Goal: Task Accomplishment & Management: Manage account settings

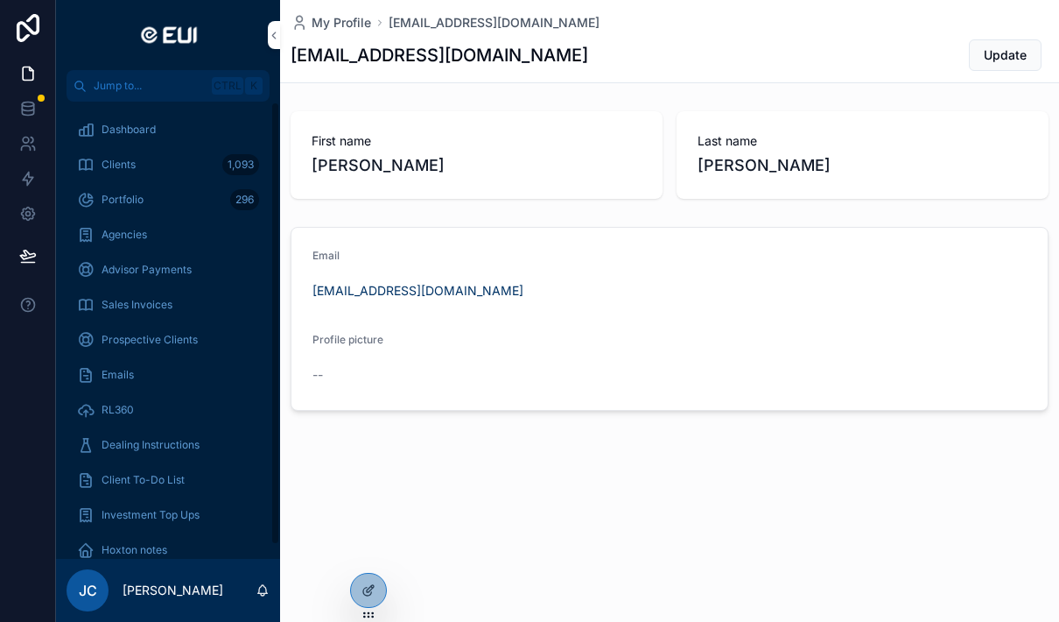
click at [153, 165] on div "Clients 1,093" at bounding box center [168, 165] width 182 height 28
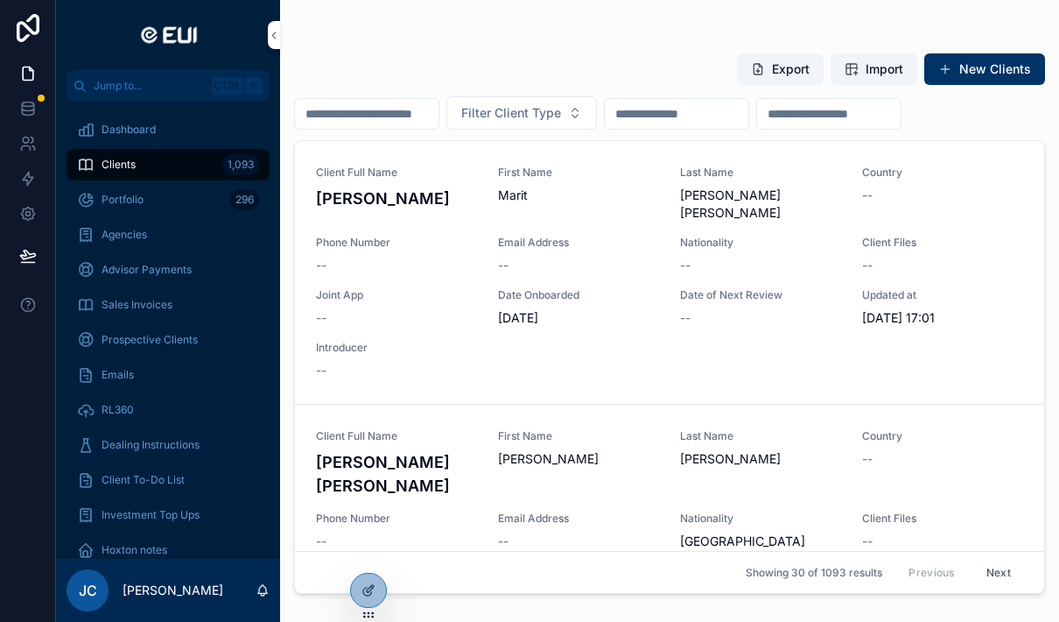
click at [385, 113] on input "scrollable content" at bounding box center [367, 114] width 144 height 25
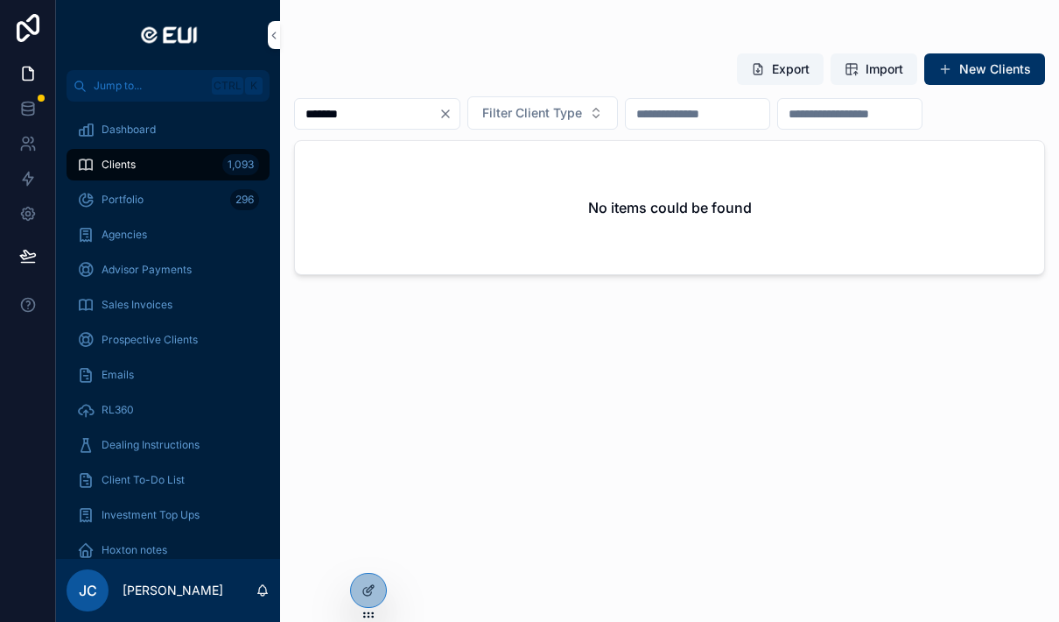
click at [397, 116] on input "*******" at bounding box center [367, 114] width 144 height 25
type input "*******"
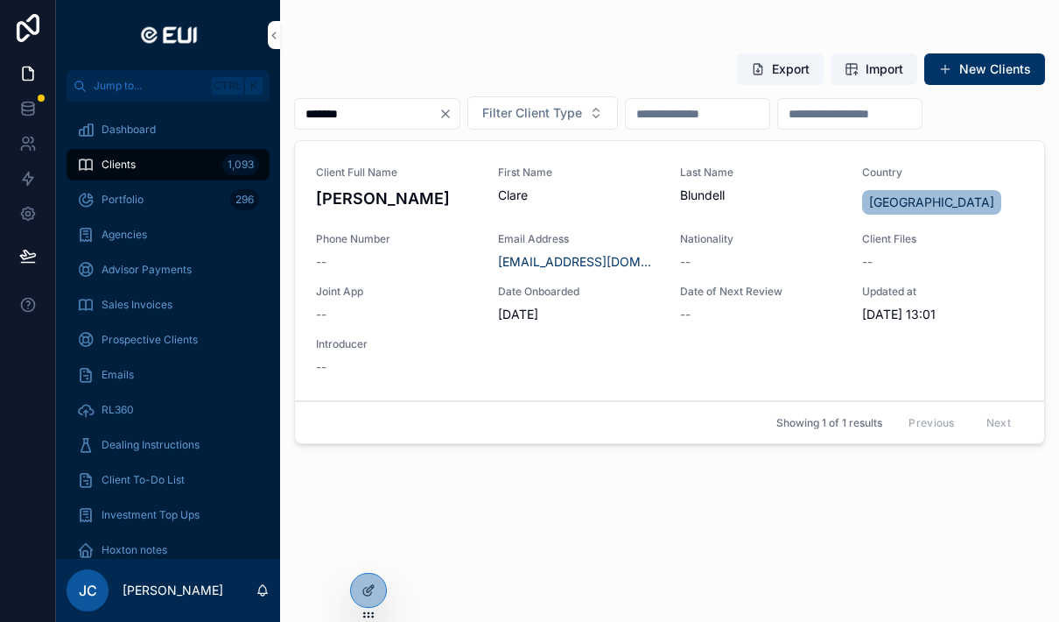
click at [741, 367] on div "Client Full Name [PERSON_NAME] First Name [PERSON_NAME] Last Name [PERSON_NAME]…" at bounding box center [669, 270] width 707 height 210
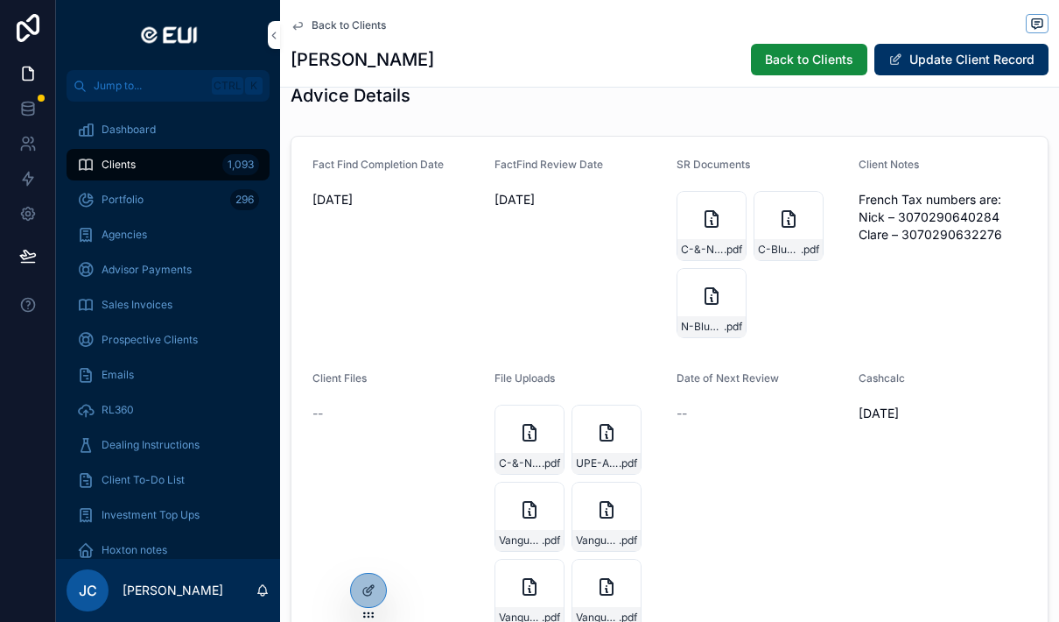
scroll to position [966, 0]
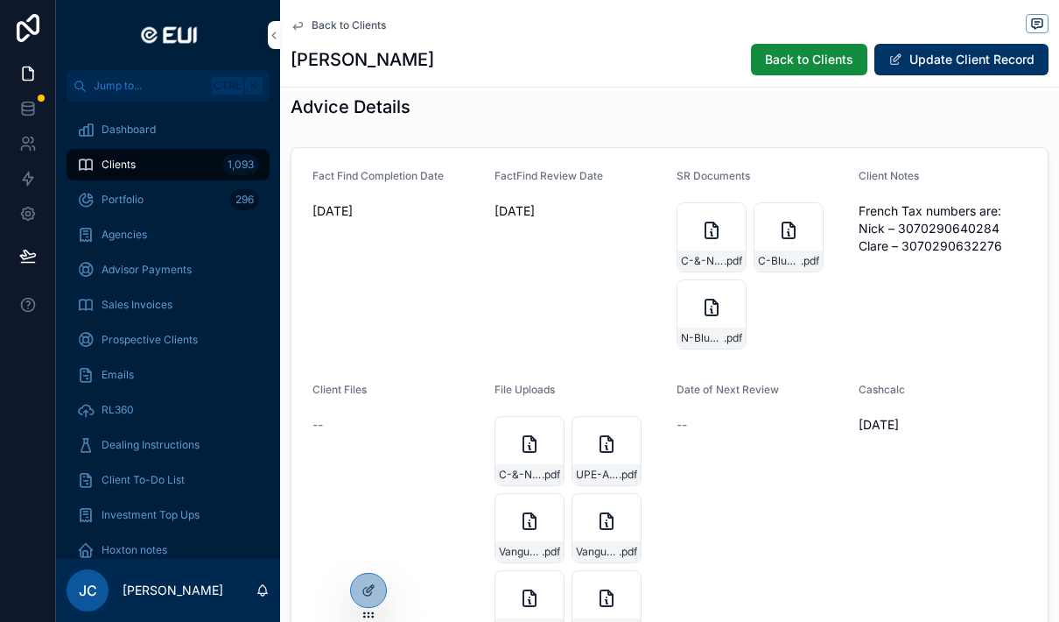
click at [720, 220] on icon "scrollable content" at bounding box center [711, 230] width 21 height 21
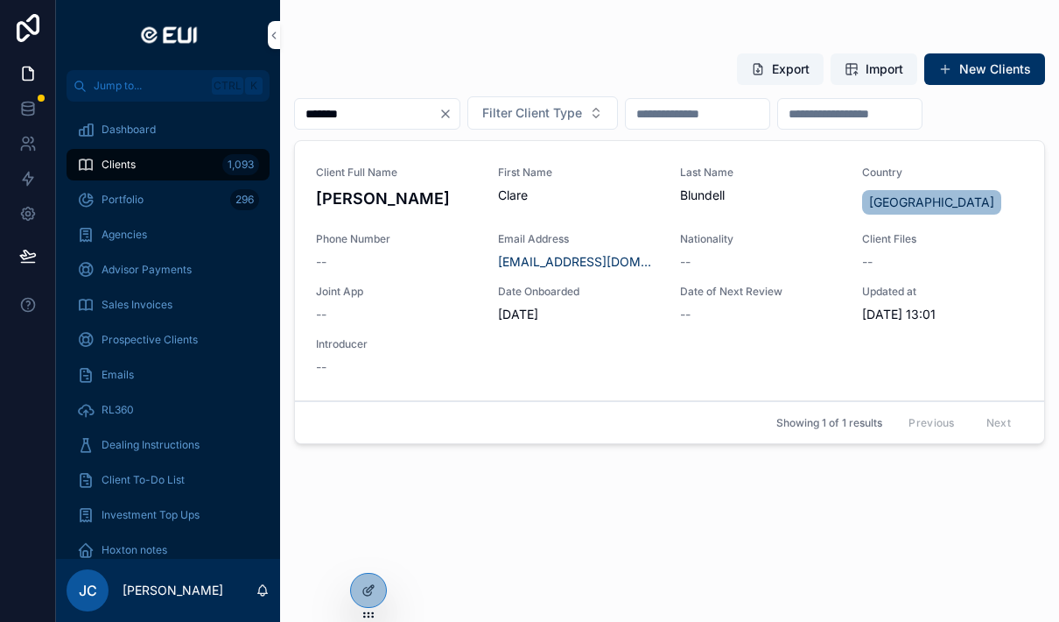
click at [812, 377] on link "Client Full Name [PERSON_NAME] First Name [PERSON_NAME] Last Name [PERSON_NAME]…" at bounding box center [669, 271] width 749 height 260
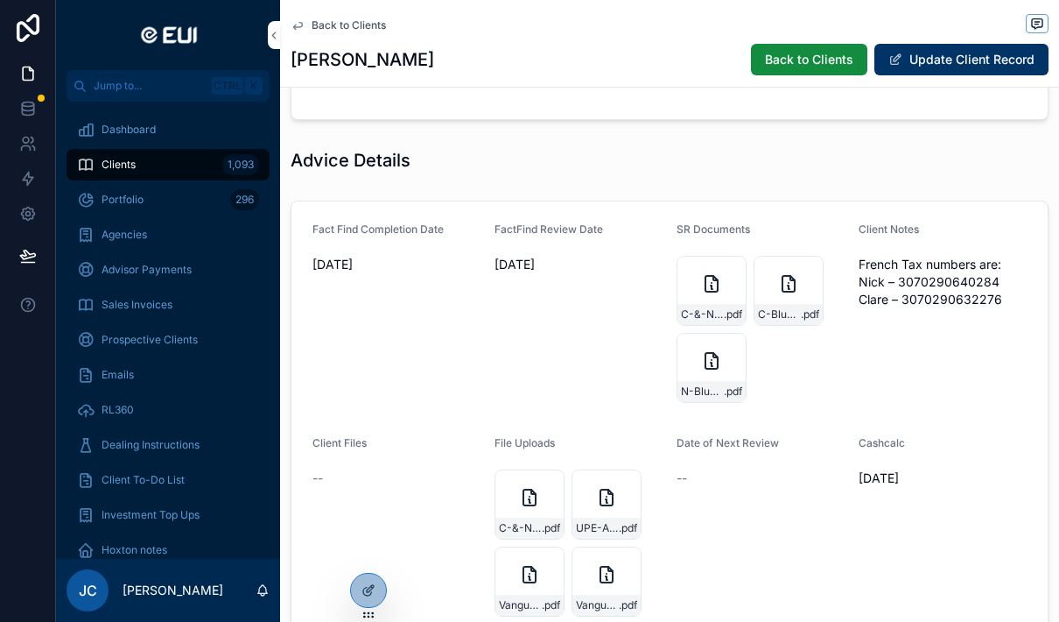
scroll to position [915, 0]
click at [713, 278] on div "C-&-N-Blundell-EUI-Suitability-Report---Apex-[GEOGRAPHIC_DATA]docx .pdf" at bounding box center [712, 289] width 70 height 70
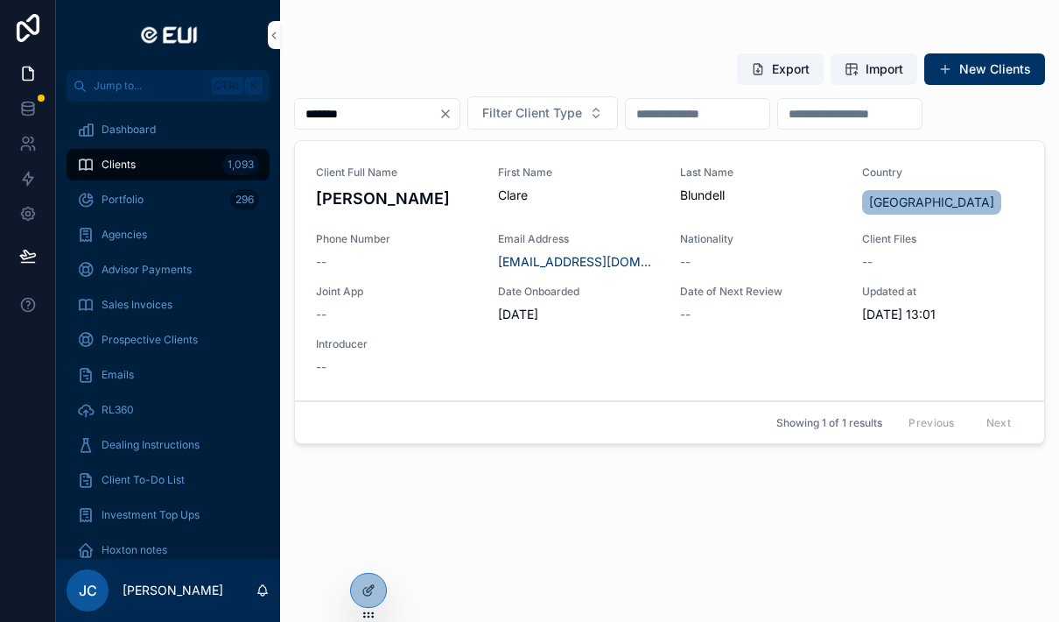
click at [726, 378] on link "Client Full Name [PERSON_NAME] First Name [PERSON_NAME] Last Name [PERSON_NAME]…" at bounding box center [669, 271] width 749 height 260
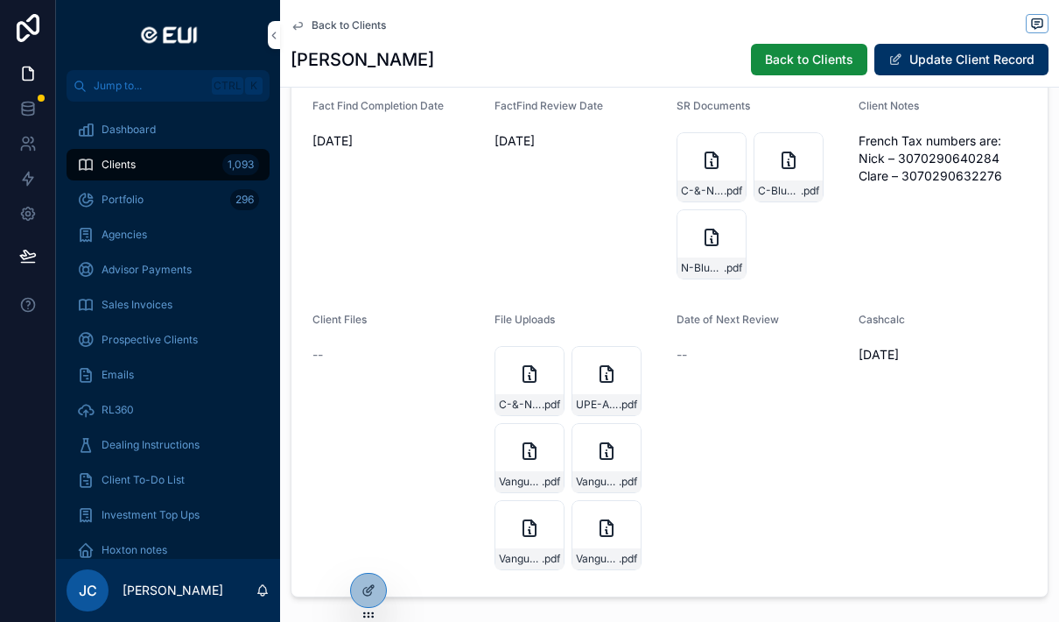
scroll to position [1036, 0]
click at [548, 369] on div "C-&-N-Blundell-UPE-APEX-Application .pdf" at bounding box center [530, 382] width 70 height 70
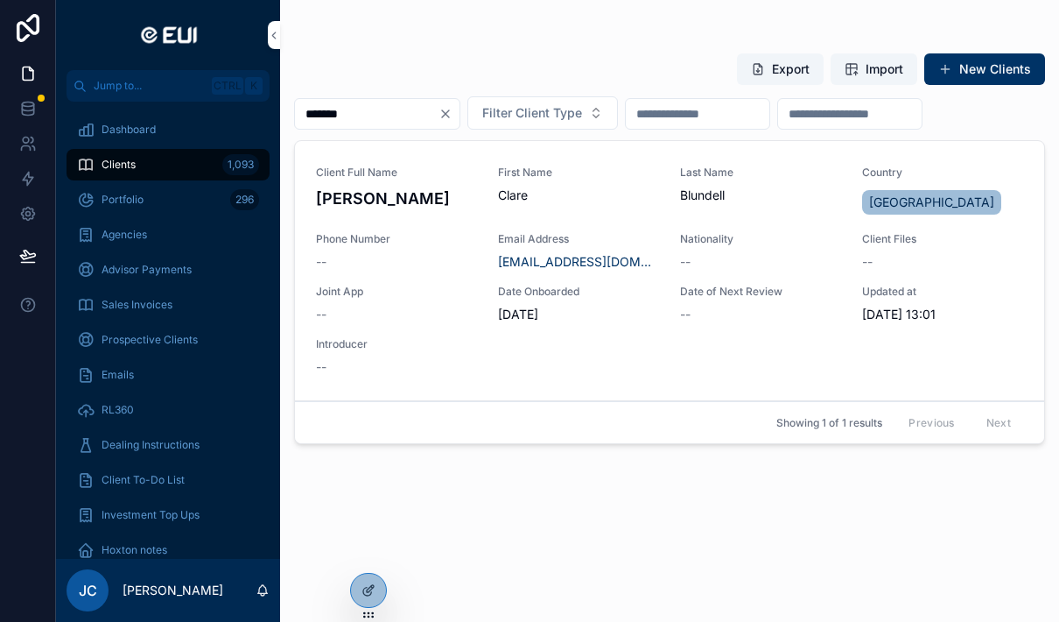
click at [755, 353] on div "Client Full Name [PERSON_NAME] First Name [PERSON_NAME] Last Name [PERSON_NAME]…" at bounding box center [669, 270] width 707 height 210
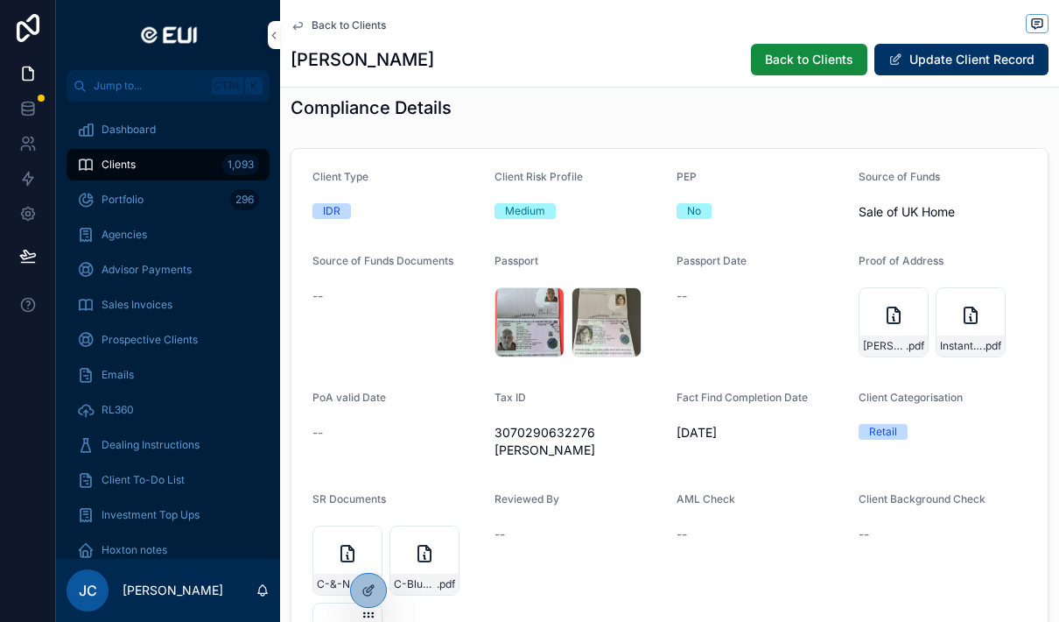
scroll to position [1749, 0]
click at [543, 309] on div "[PERSON_NAME]-Passport .jpeg" at bounding box center [530, 323] width 70 height 70
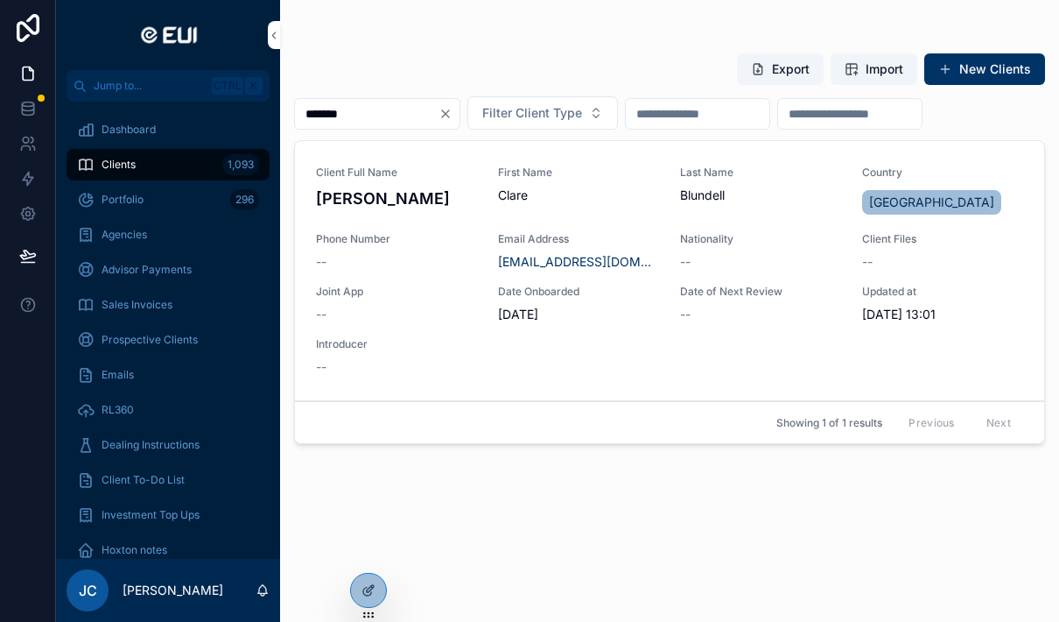
click at [682, 369] on div "Client Full Name [PERSON_NAME] First Name [PERSON_NAME] Last Name [PERSON_NAME]…" at bounding box center [669, 270] width 707 height 210
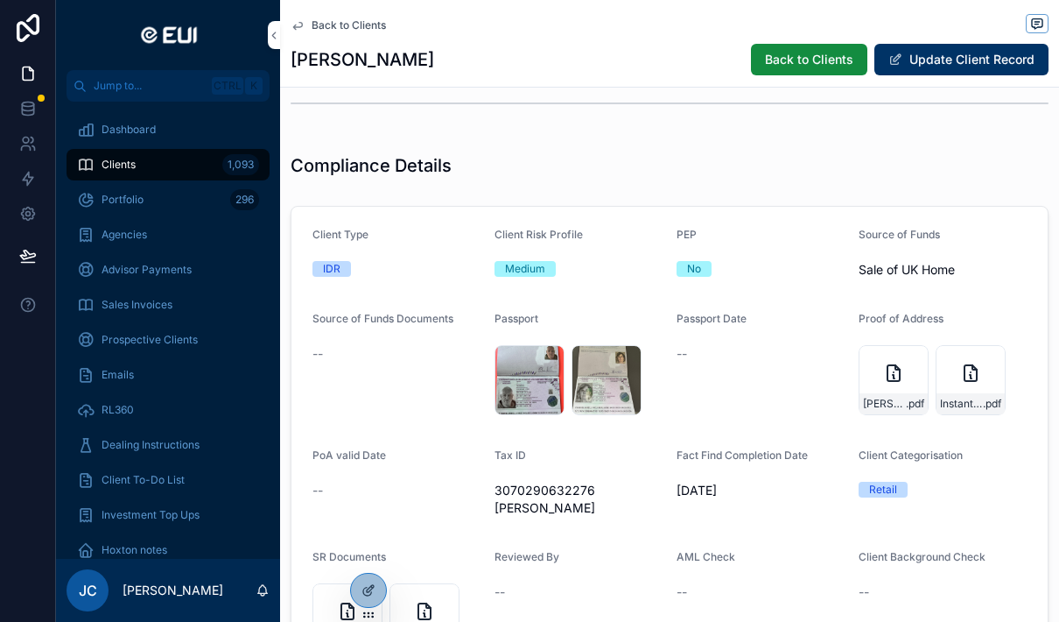
scroll to position [1693, 0]
click at [630, 369] on div "[PERSON_NAME]-Passport .jpeg" at bounding box center [607, 379] width 70 height 70
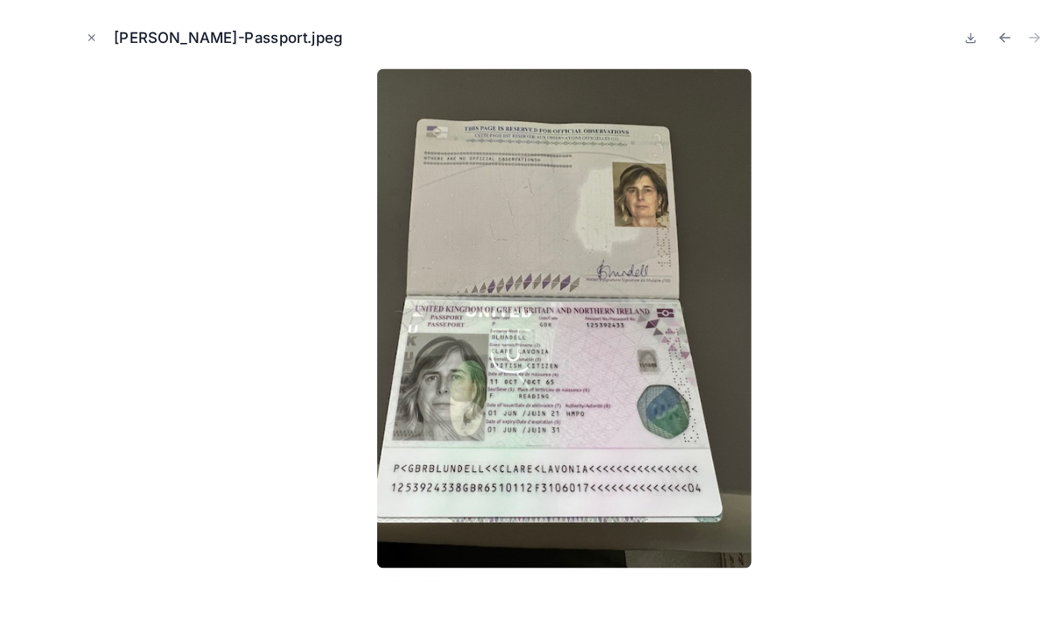
scroll to position [20, 0]
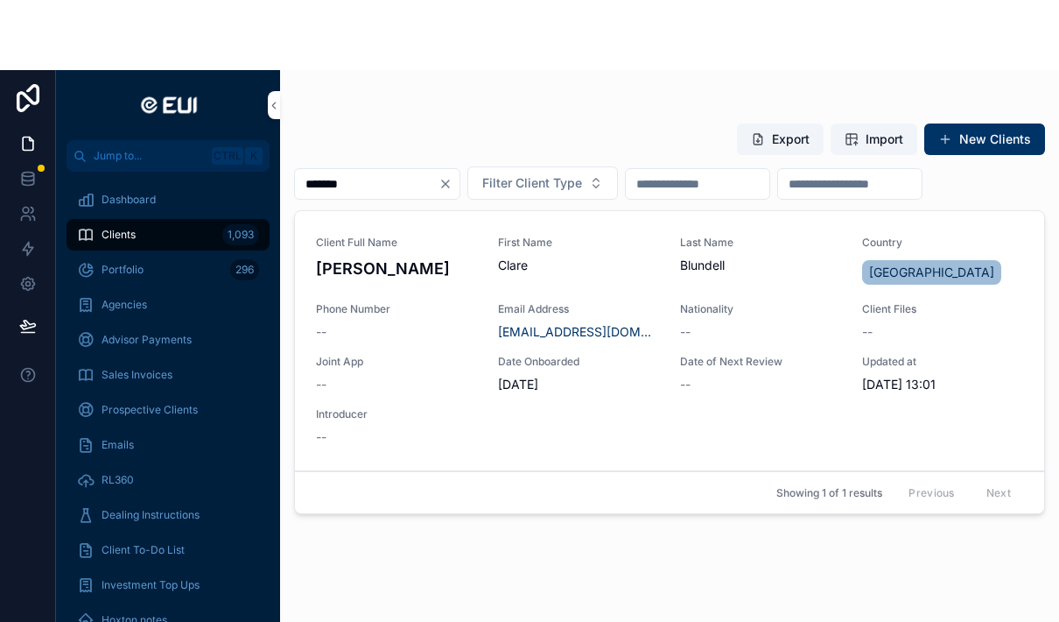
click at [745, 297] on span "Date of Next Review" at bounding box center [760, 292] width 161 height 14
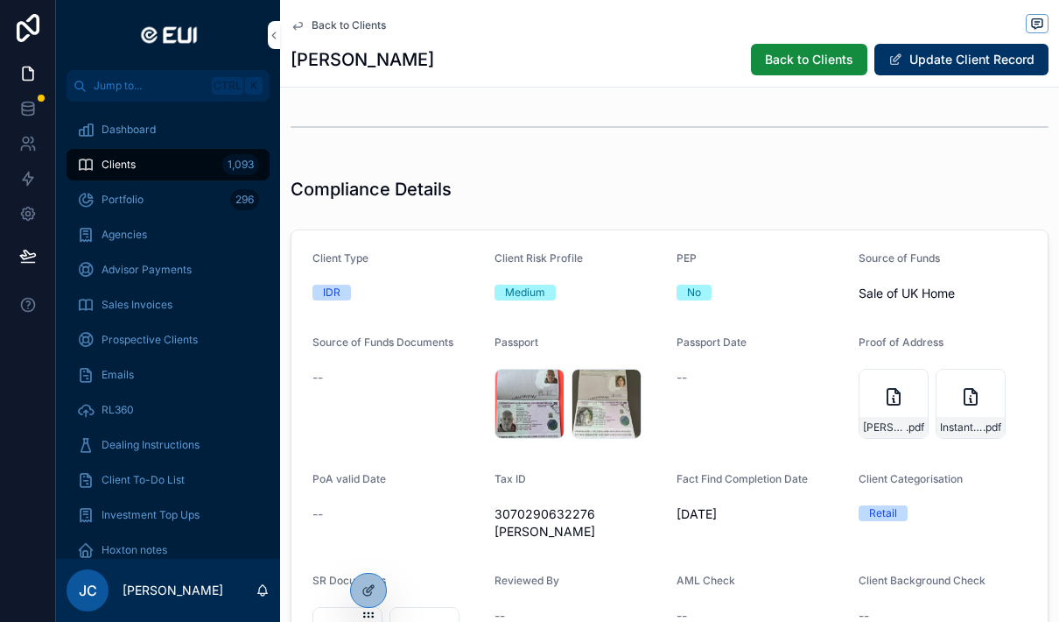
scroll to position [1680, 0]
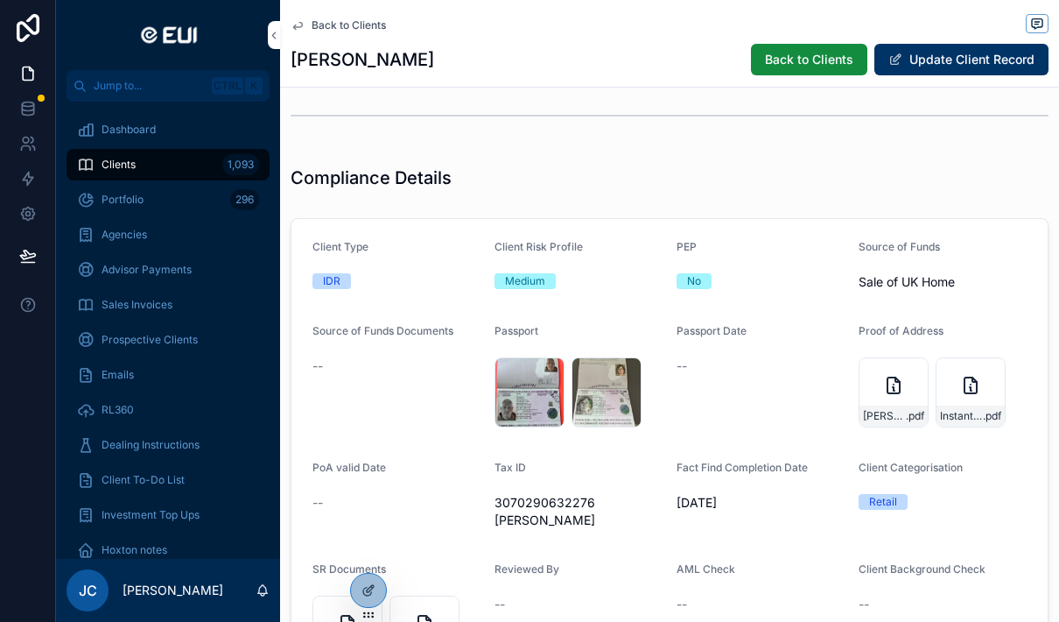
click at [748, 357] on div "--" at bounding box center [761, 366] width 168 height 18
click at [944, 74] on button "Update Client Record" at bounding box center [962, 60] width 174 height 32
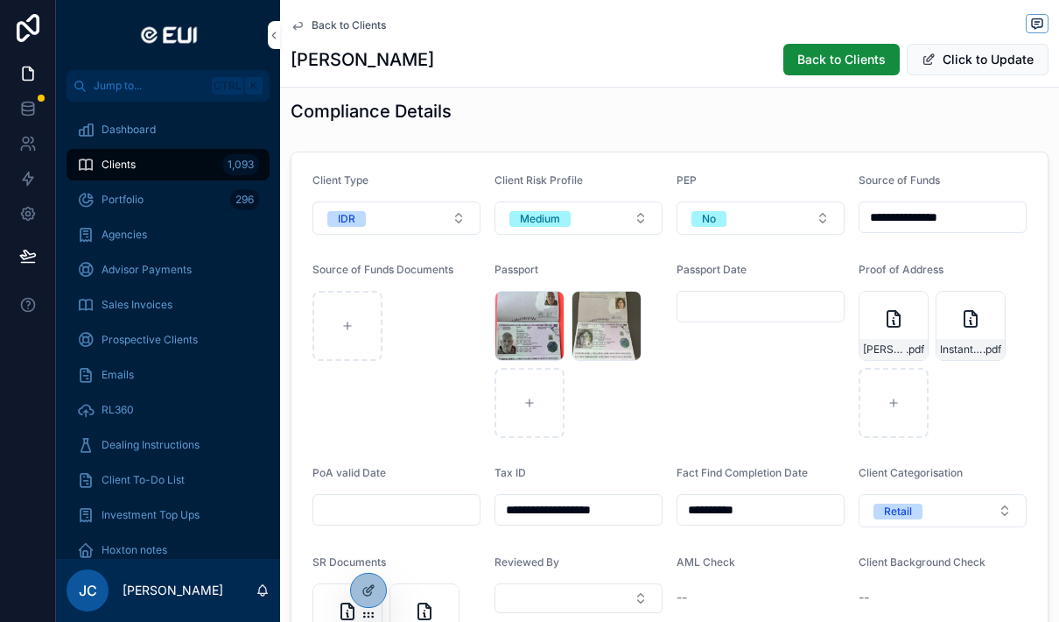
scroll to position [1805, 0]
click at [743, 307] on input "scrollable content" at bounding box center [761, 305] width 166 height 25
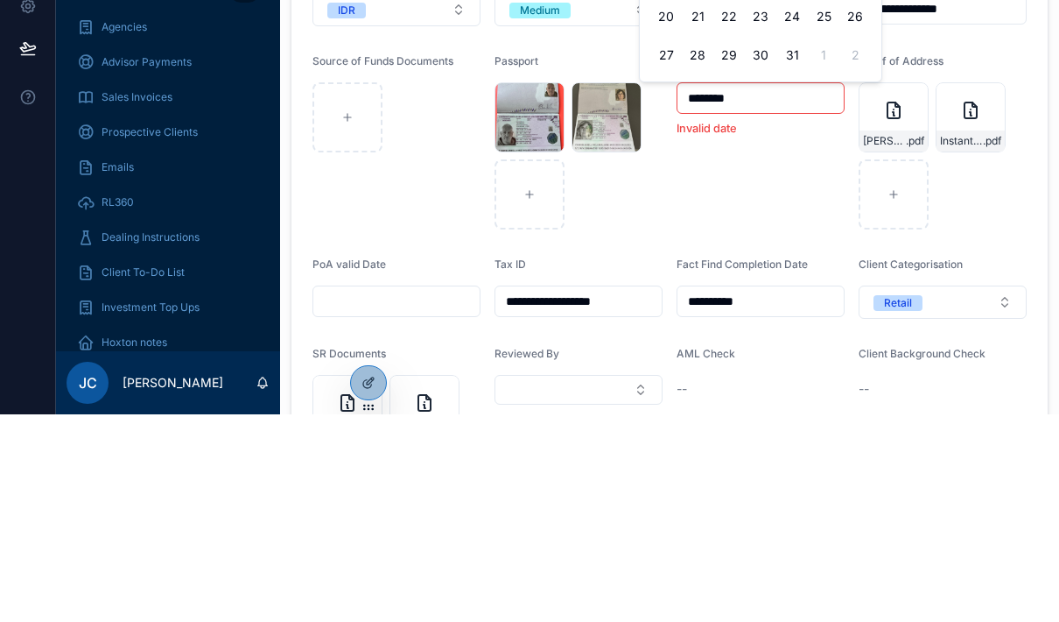
type input "**********"
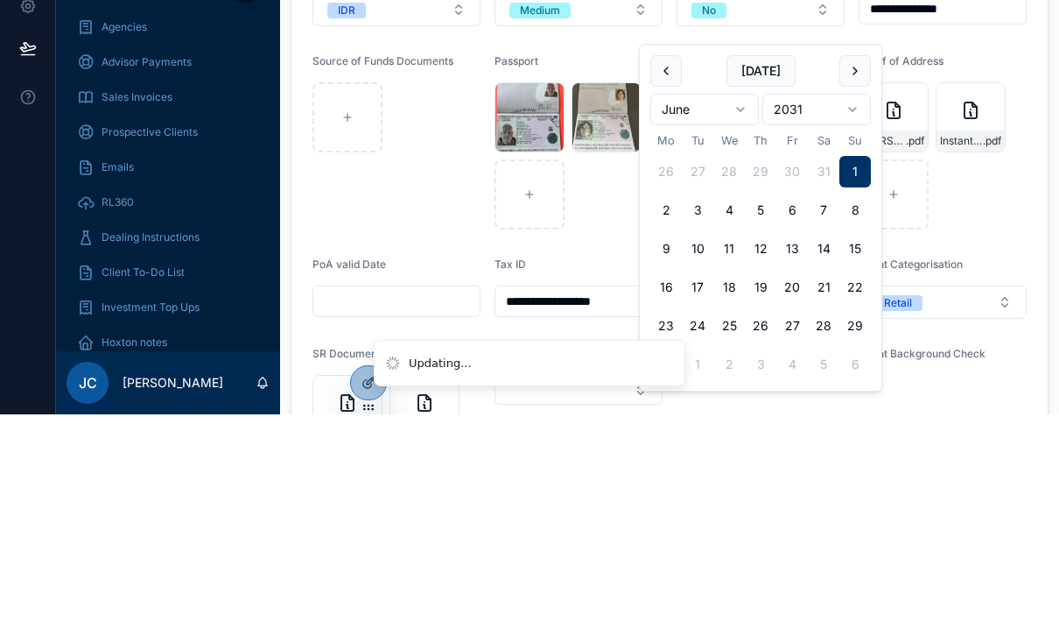
scroll to position [70, 0]
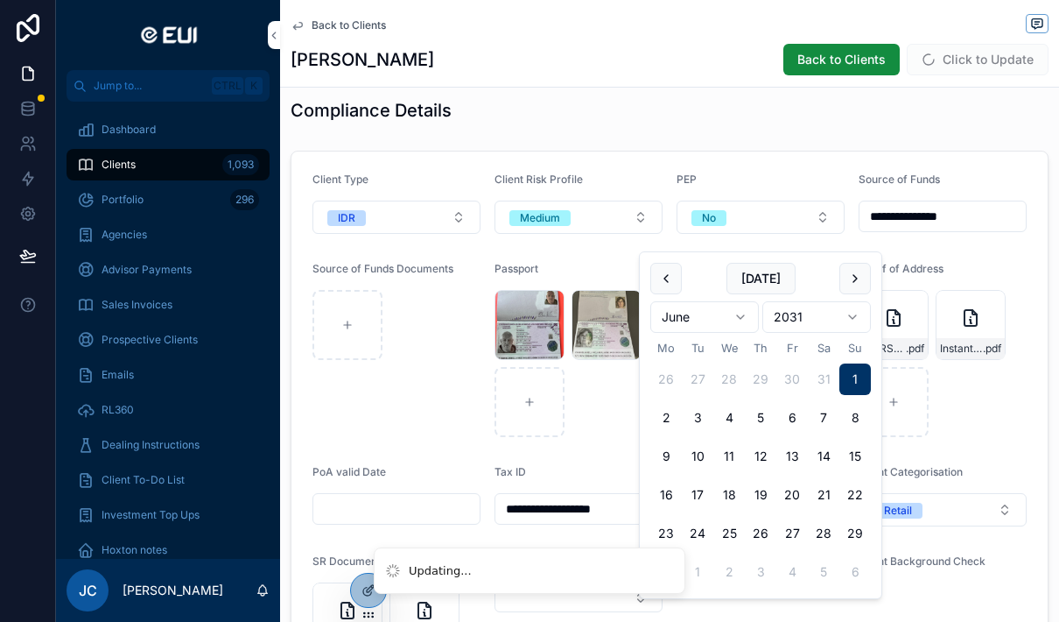
click at [1027, 327] on form "**********" at bounding box center [670, 450] width 756 height 599
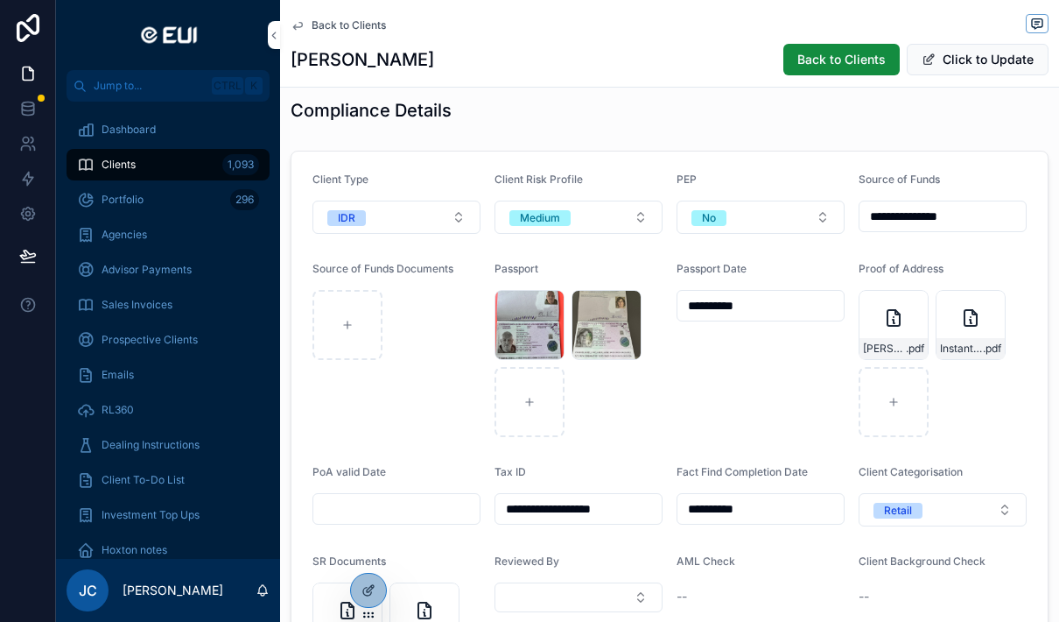
click at [904, 290] on div "[PERSON_NAME]-EDF-AMN_20250724153844.PDFAMN.pdf .pdf" at bounding box center [894, 325] width 70 height 70
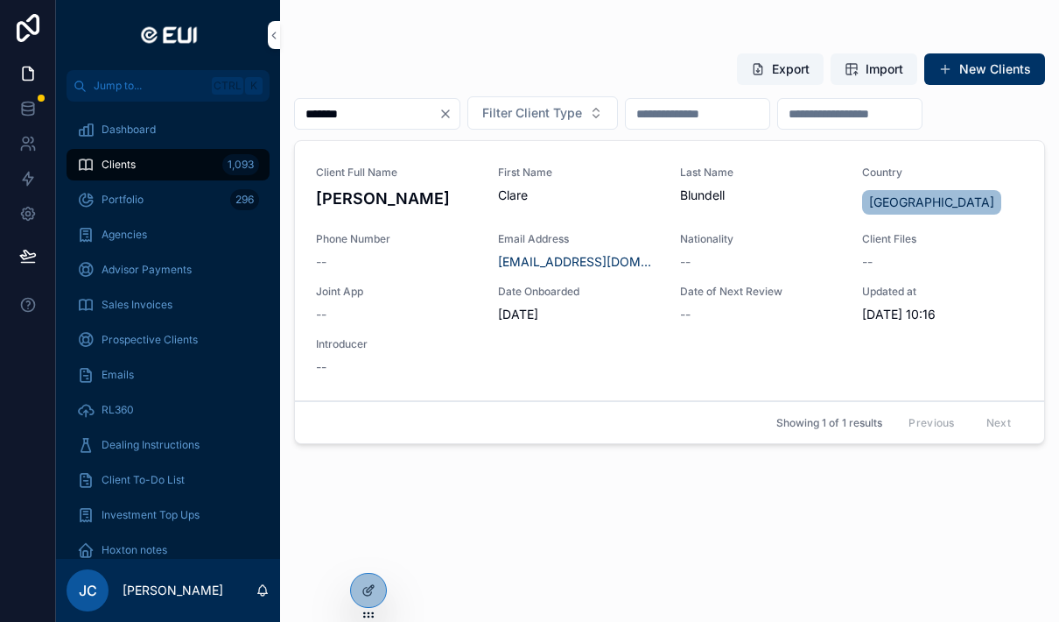
click at [847, 314] on div "Client Full Name [PERSON_NAME] First Name [PERSON_NAME] Last Name [PERSON_NAME]…" at bounding box center [669, 270] width 707 height 210
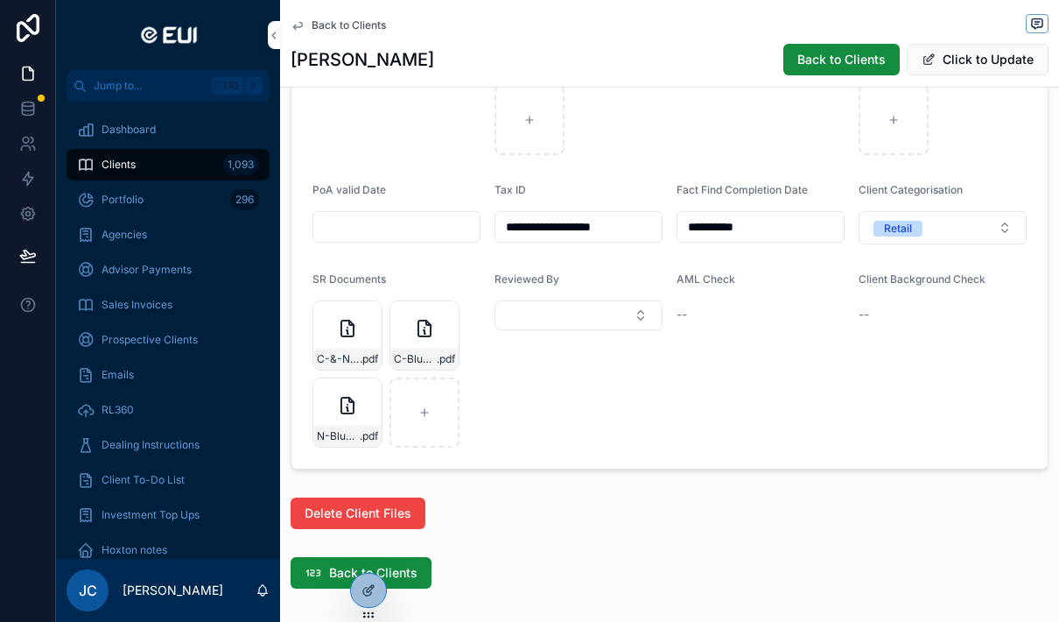
scroll to position [2091, 0]
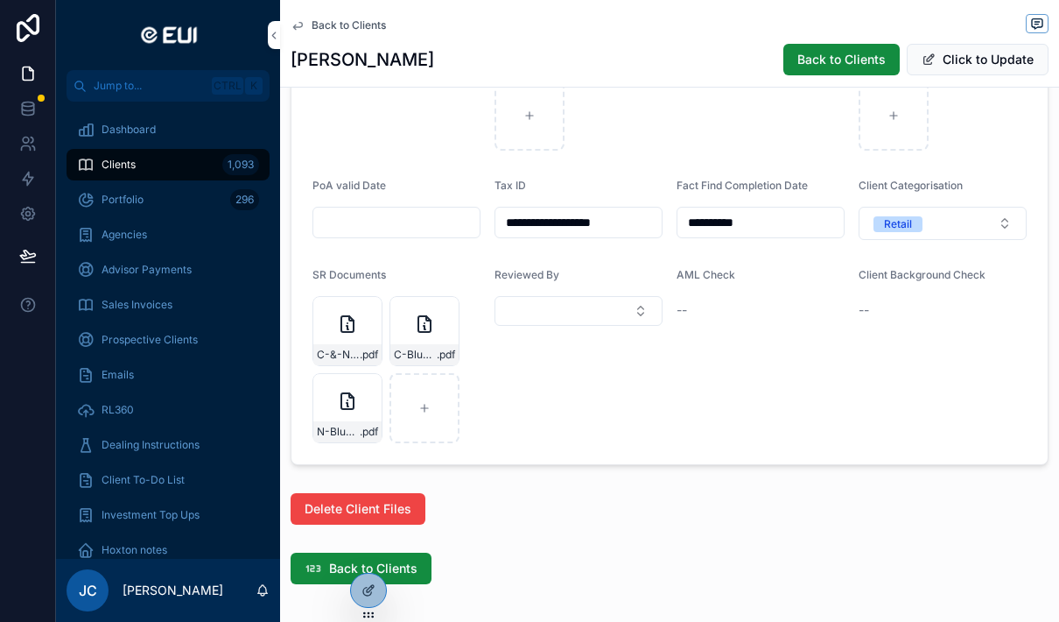
click at [361, 226] on input "scrollable content" at bounding box center [396, 222] width 166 height 25
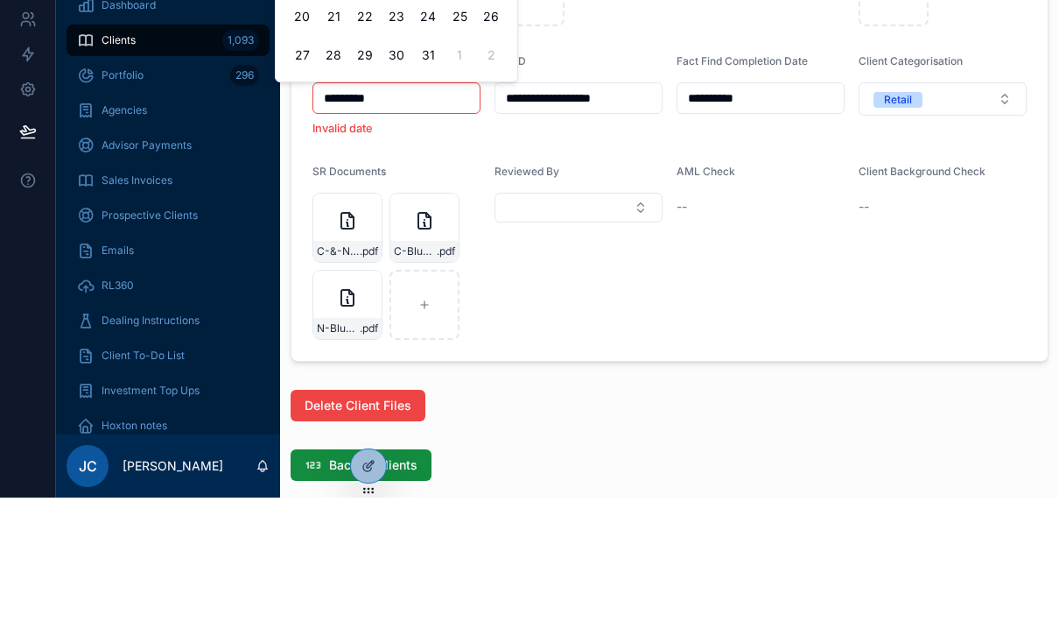
type input "**********"
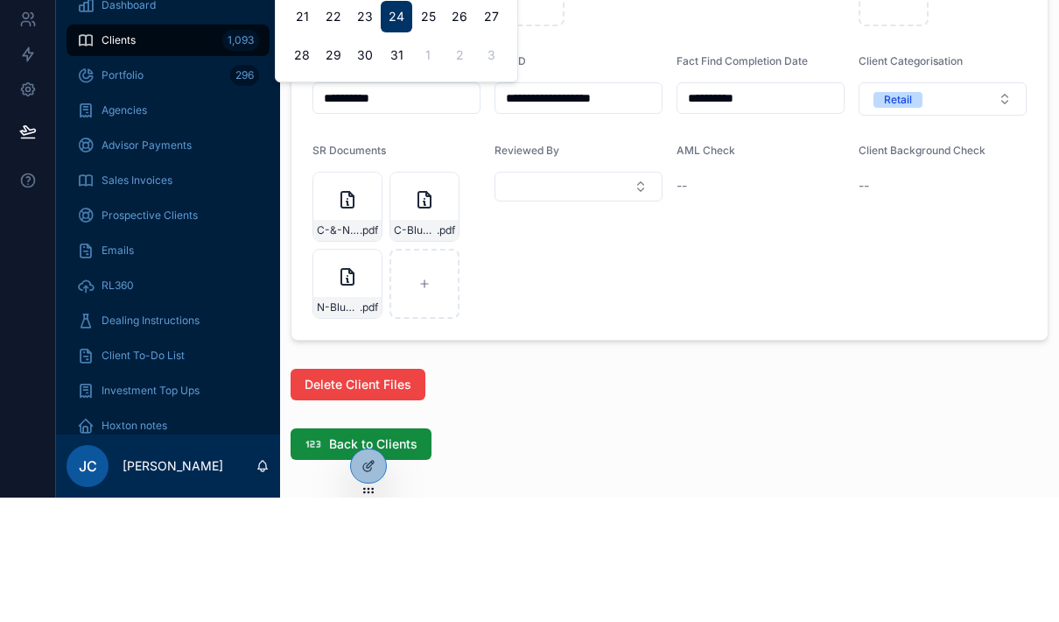
scroll to position [70, 0]
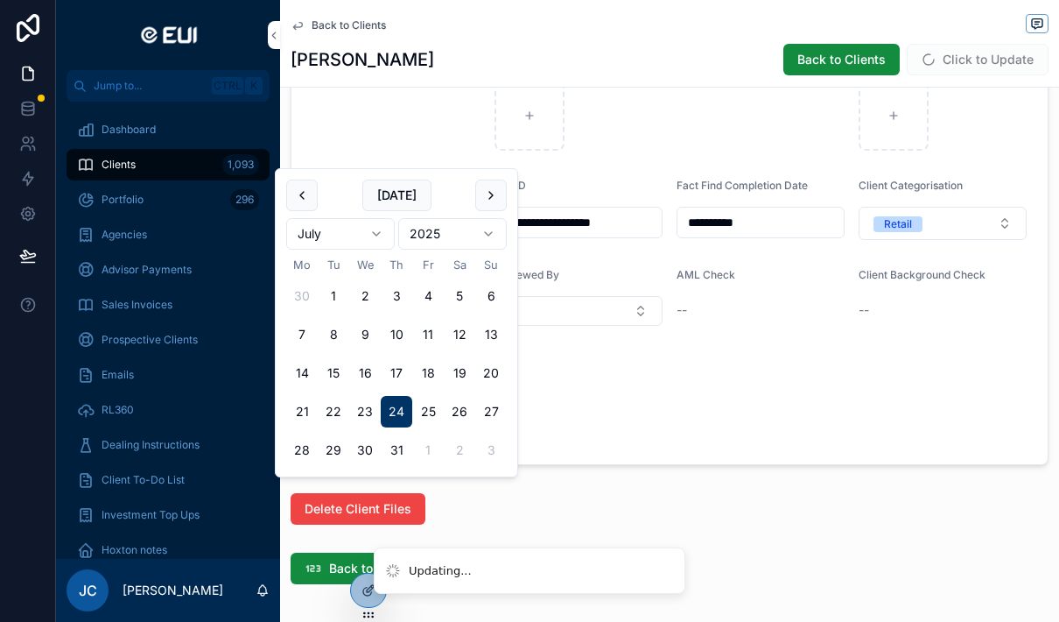
click at [749, 545] on div "Back to Clients" at bounding box center [669, 568] width 779 height 46
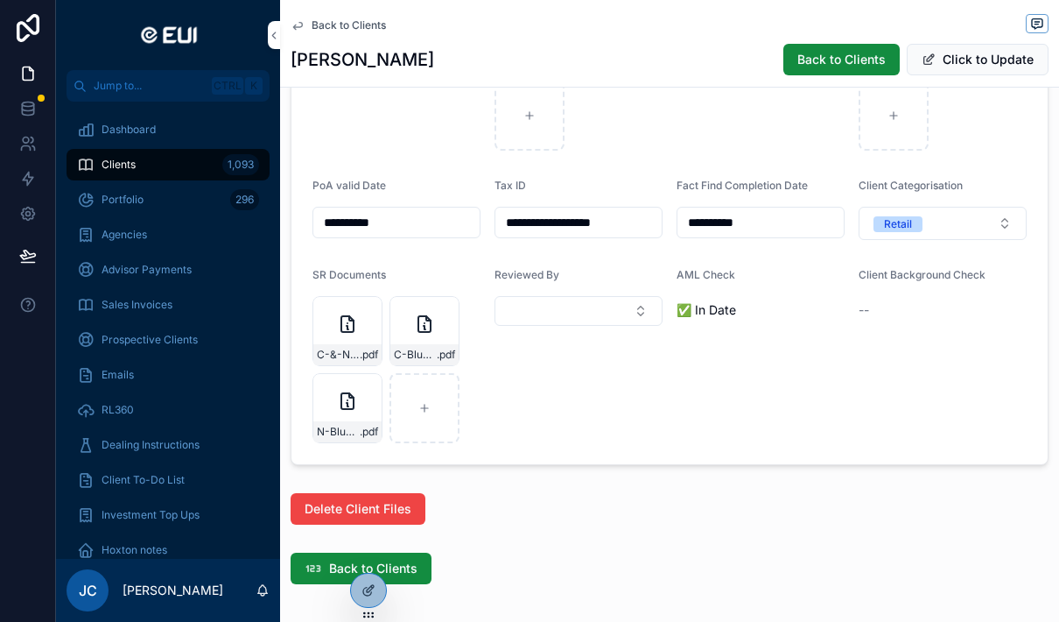
click at [615, 296] on button "Select Button" at bounding box center [579, 311] width 168 height 30
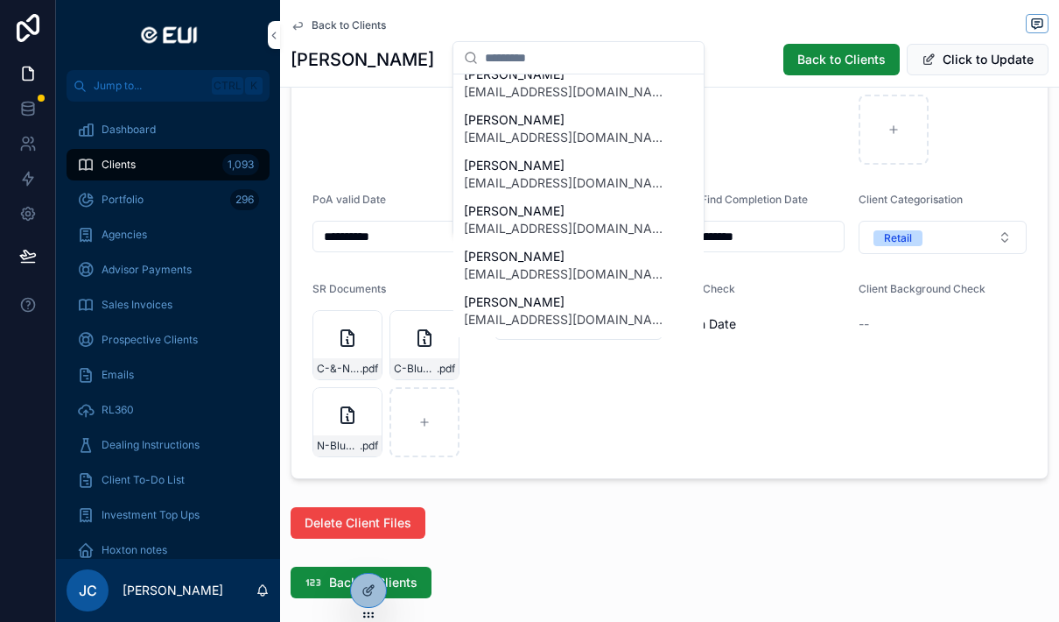
scroll to position [273, 0]
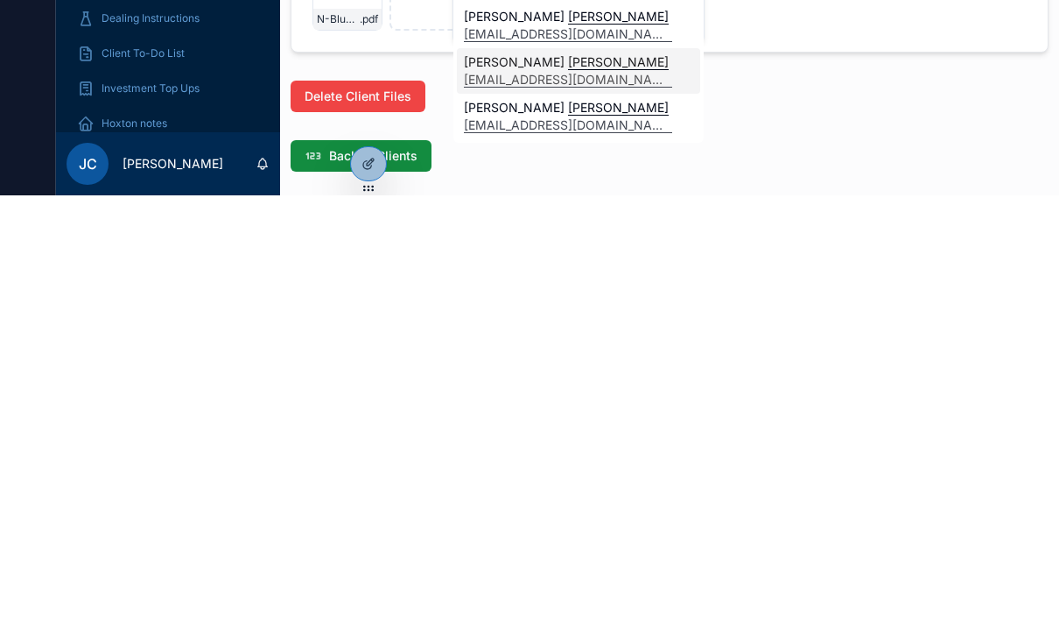
click at [620, 525] on span "[PERSON_NAME]" at bounding box center [568, 534] width 208 height 18
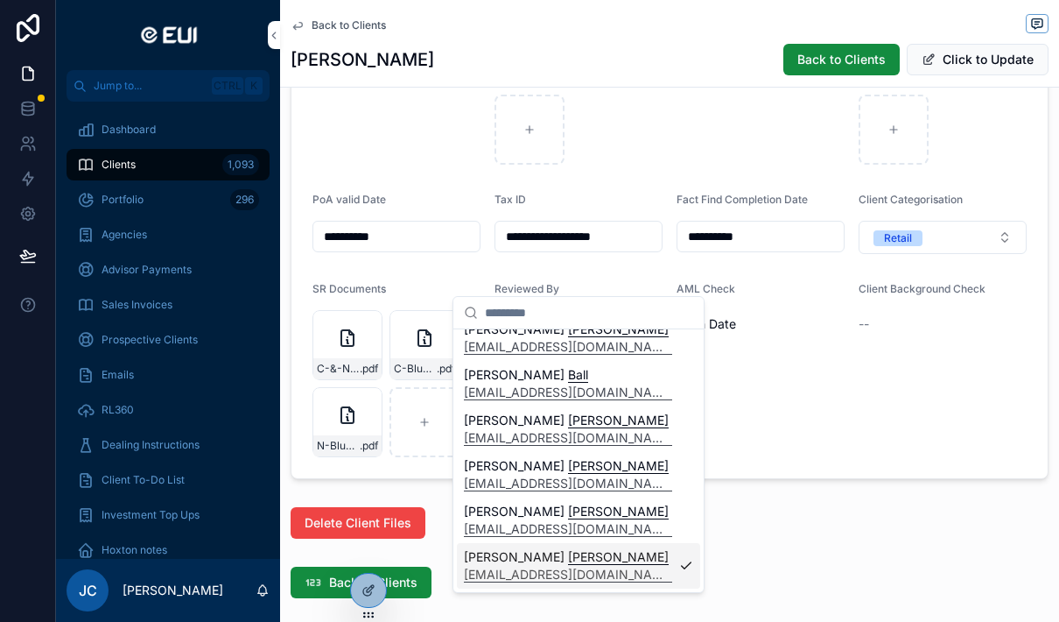
click at [797, 566] on div "Back to Clients" at bounding box center [670, 582] width 758 height 32
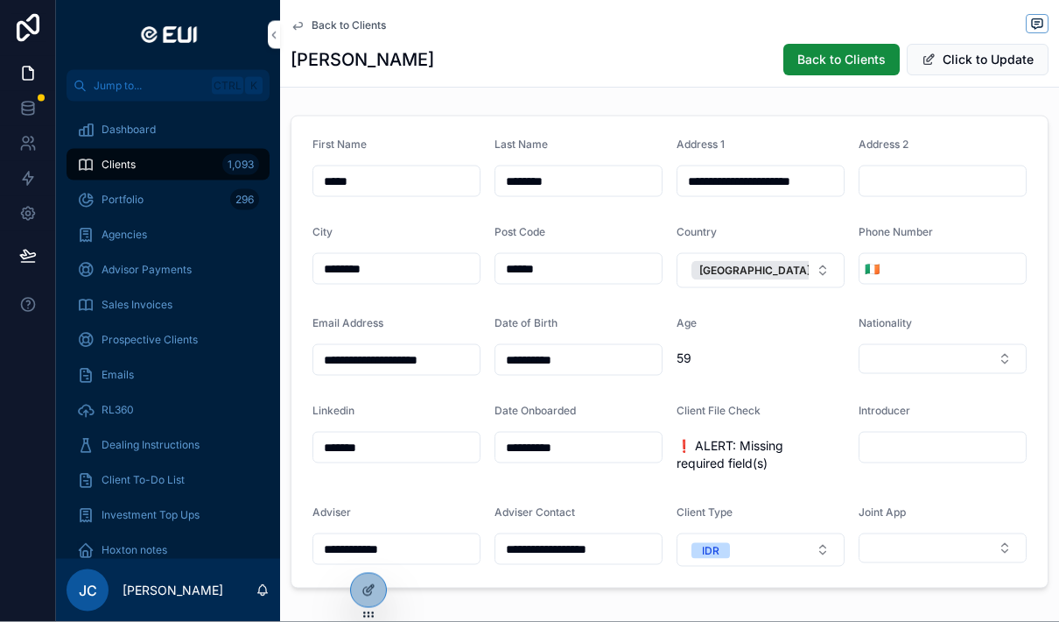
scroll to position [0, 0]
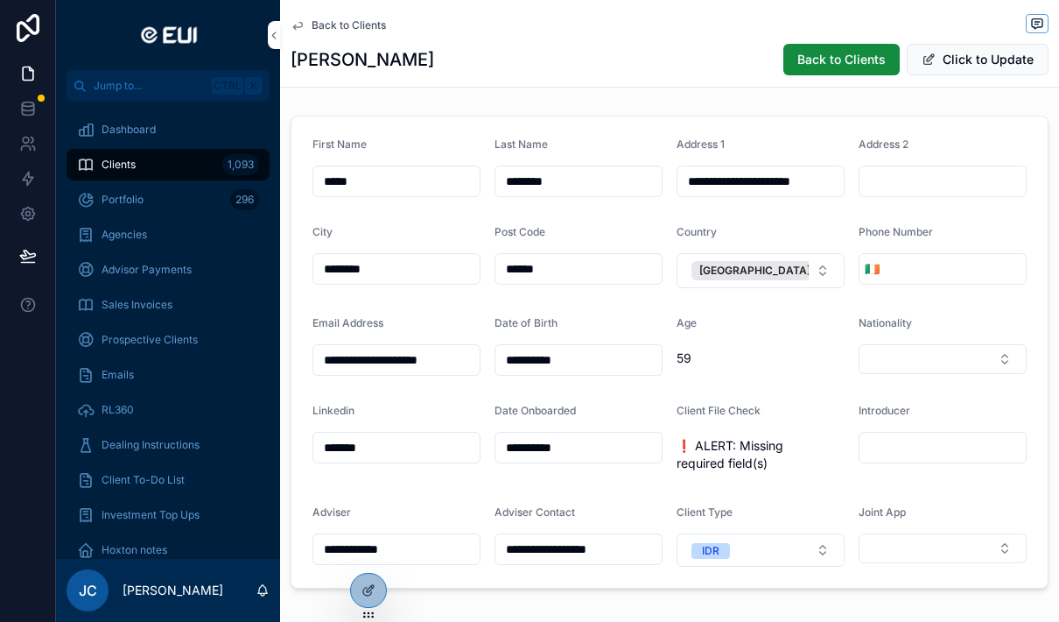
click at [988, 64] on button "Click to Update" at bounding box center [978, 60] width 142 height 32
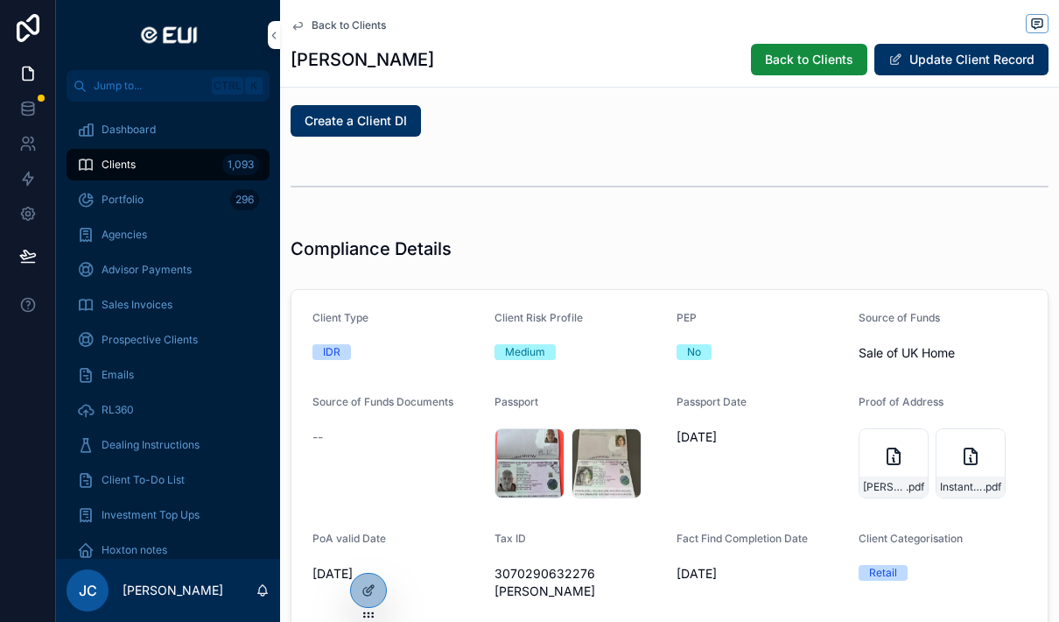
scroll to position [1628, 0]
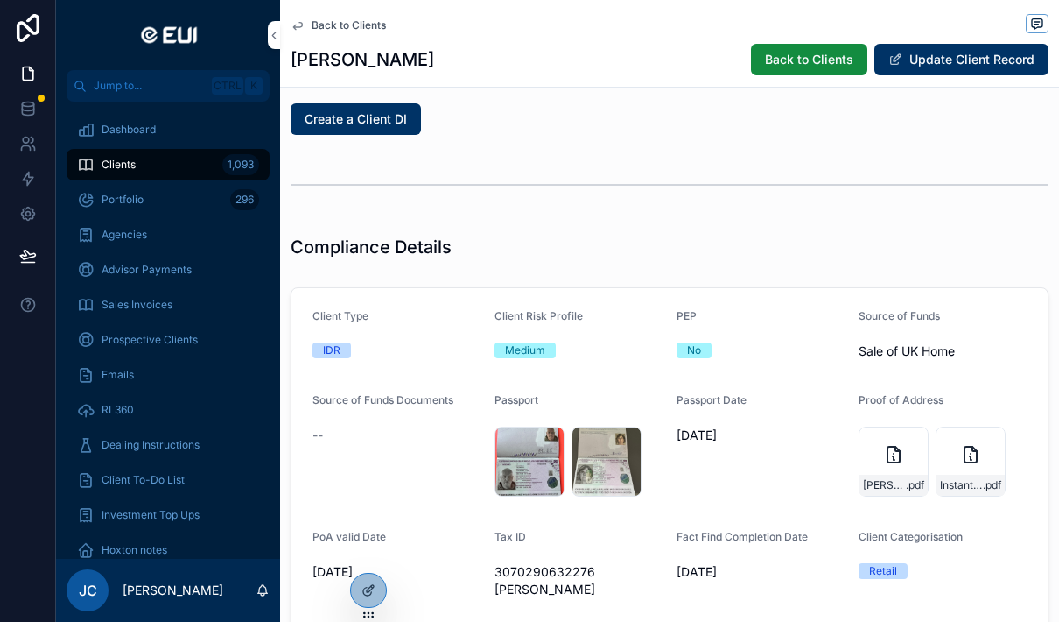
click at [624, 457] on div "[PERSON_NAME]-Passport .jpeg" at bounding box center [607, 461] width 70 height 70
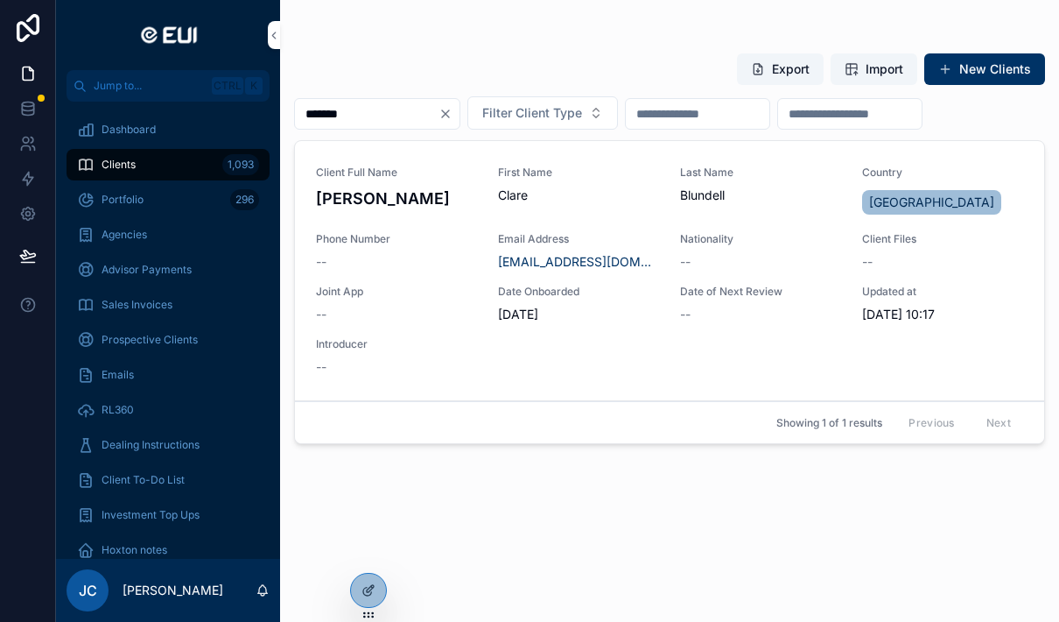
click at [790, 365] on div "Client Full Name [PERSON_NAME] First Name [PERSON_NAME] Last Name [PERSON_NAME]…" at bounding box center [669, 270] width 707 height 210
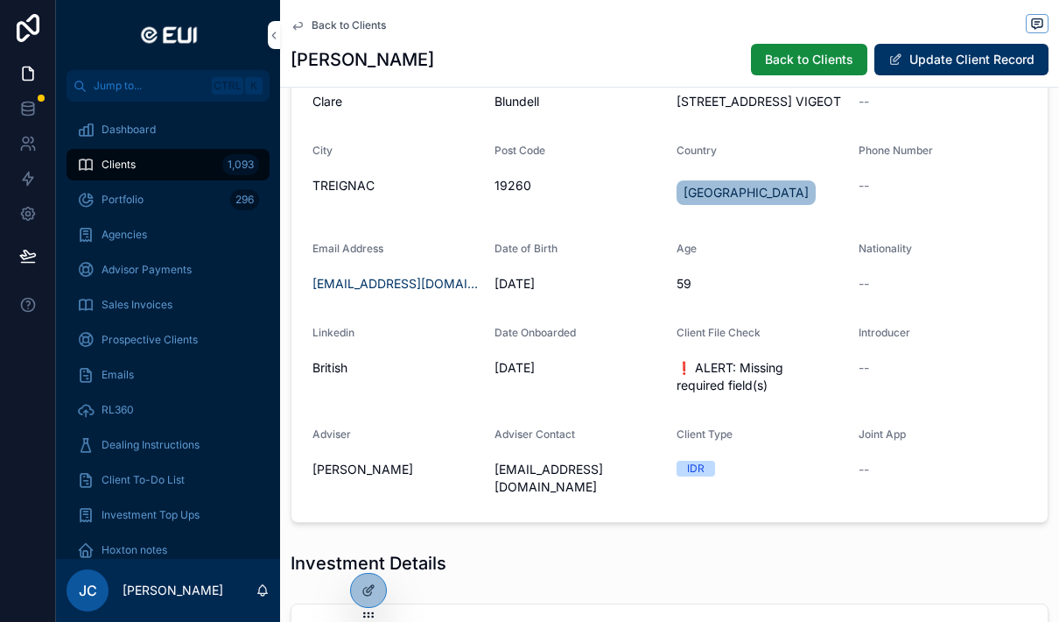
scroll to position [79, 0]
click at [994, 59] on button "Update Client Record" at bounding box center [962, 60] width 174 height 32
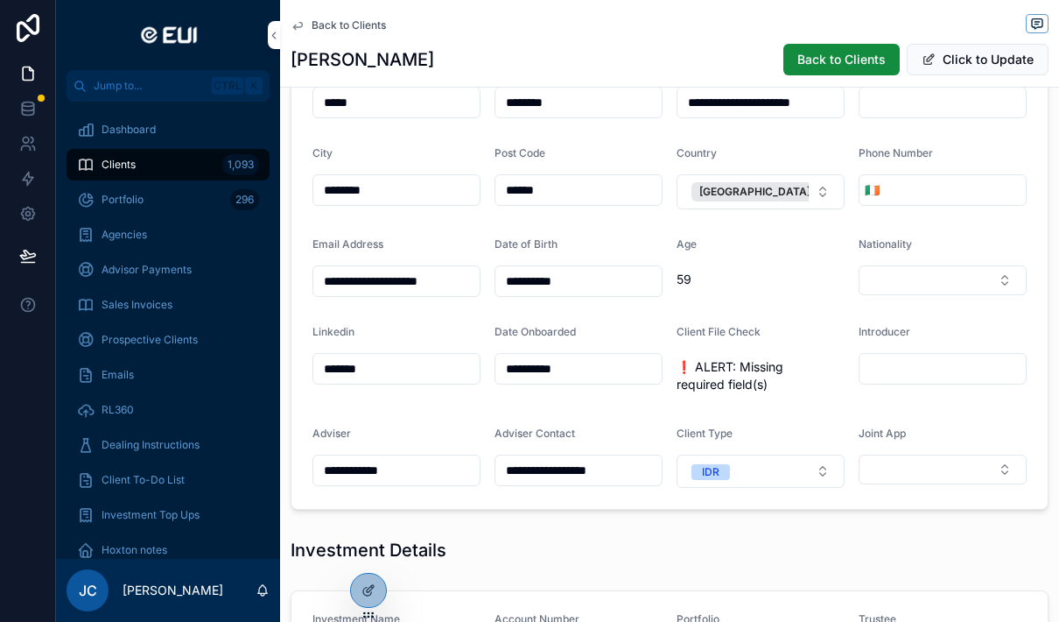
click at [910, 281] on button "Select Button" at bounding box center [943, 280] width 168 height 30
type input "********"
click at [892, 352] on span "[GEOGRAPHIC_DATA]" at bounding box center [880, 350] width 125 height 18
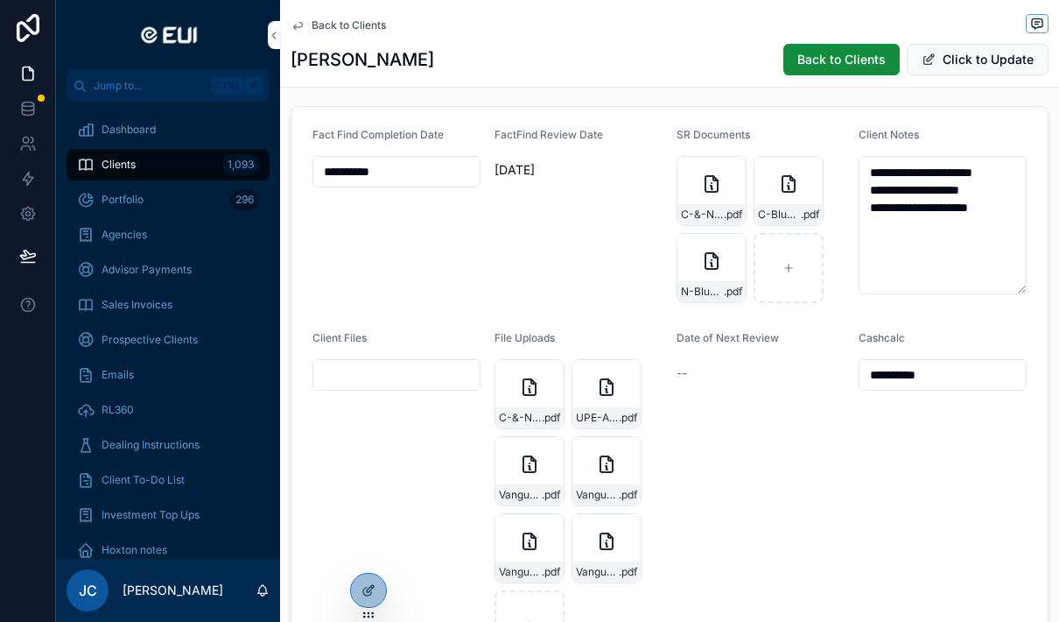
scroll to position [1022, 0]
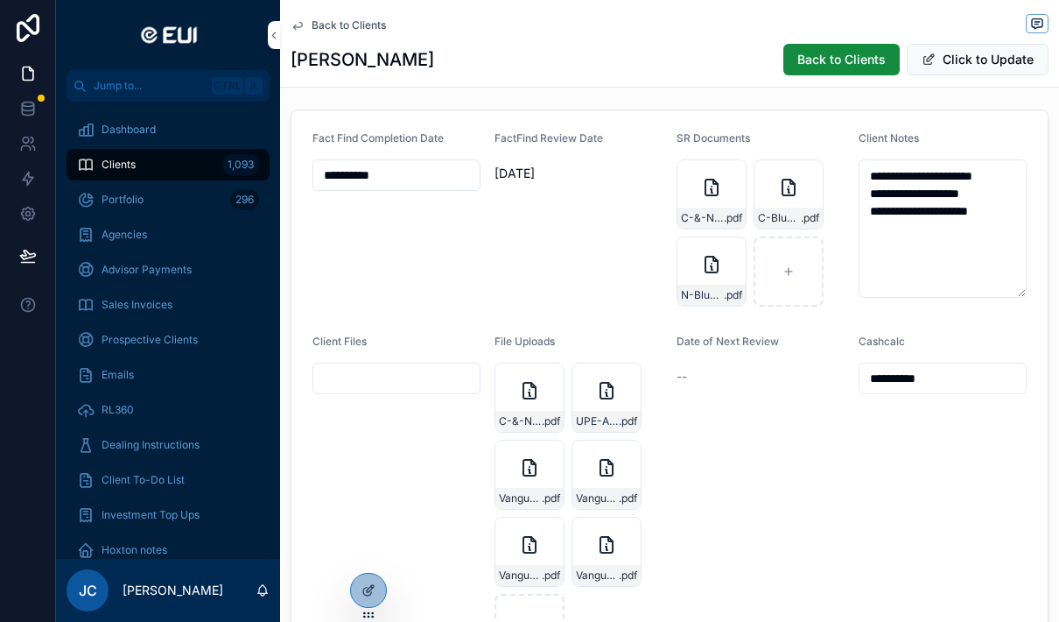
click at [718, 191] on icon "scrollable content" at bounding box center [712, 187] width 12 height 16
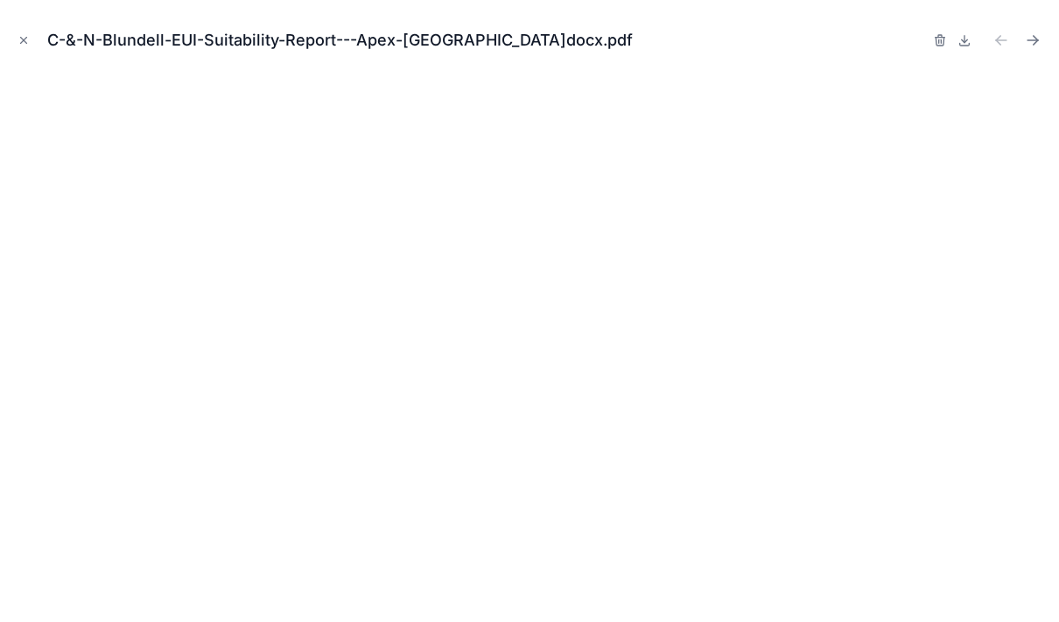
click at [1026, 41] on icon "Next file" at bounding box center [1033, 41] width 18 height 18
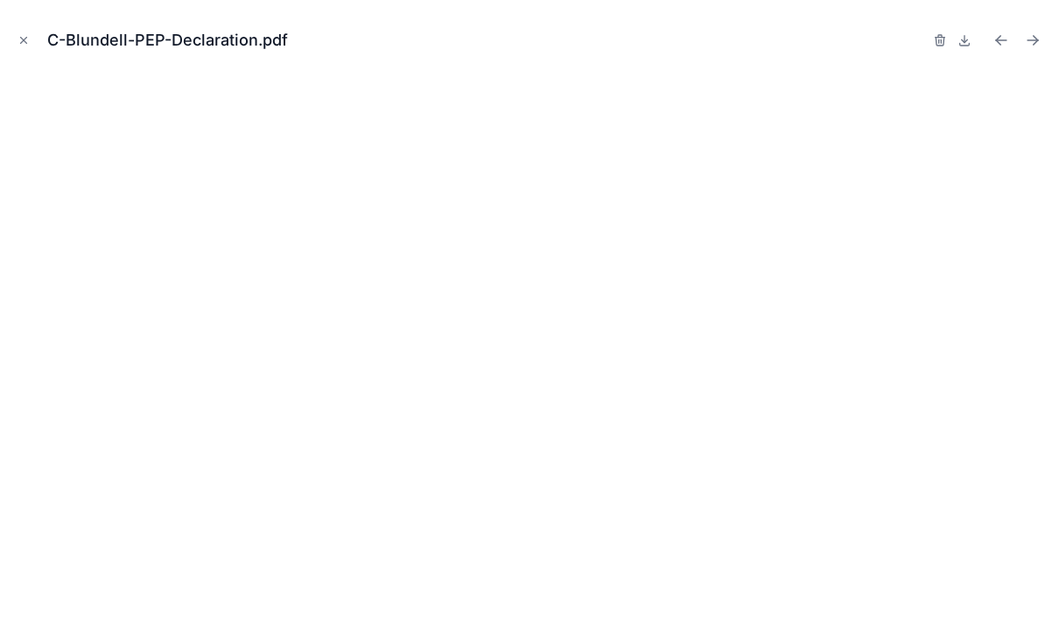
click at [1023, 46] on button "Next file" at bounding box center [1033, 40] width 25 height 25
click at [999, 37] on icon "Previous file" at bounding box center [998, 38] width 4 height 4
click at [991, 52] on button "Previous file" at bounding box center [1001, 40] width 25 height 25
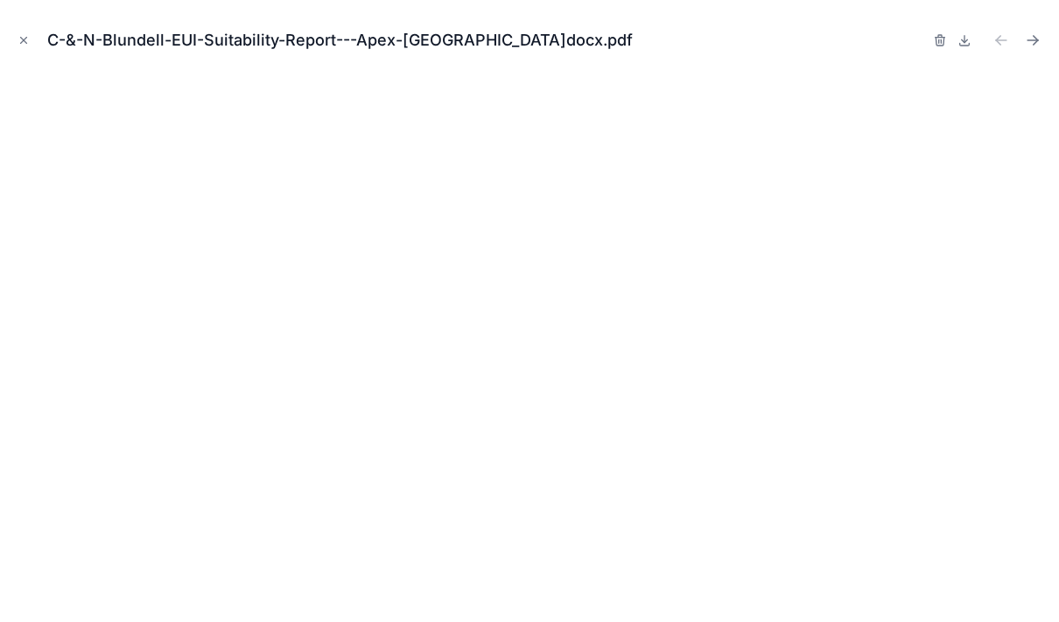
click at [965, 47] on button at bounding box center [964, 40] width 21 height 25
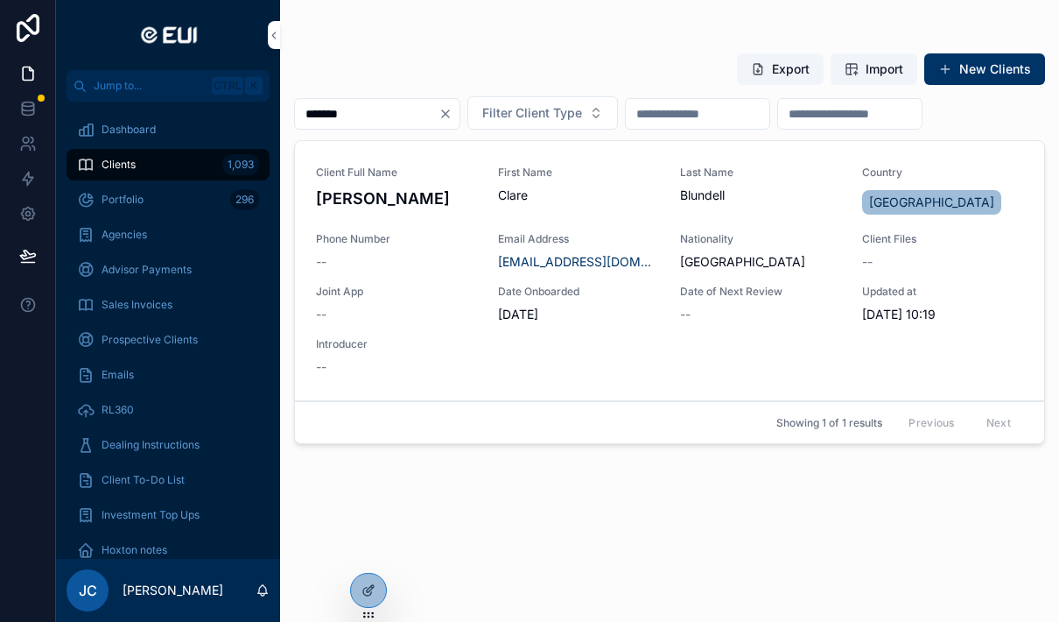
click at [689, 394] on link "Client Full Name [PERSON_NAME] First Name [PERSON_NAME] Last Name [PERSON_NAME]…" at bounding box center [669, 271] width 749 height 260
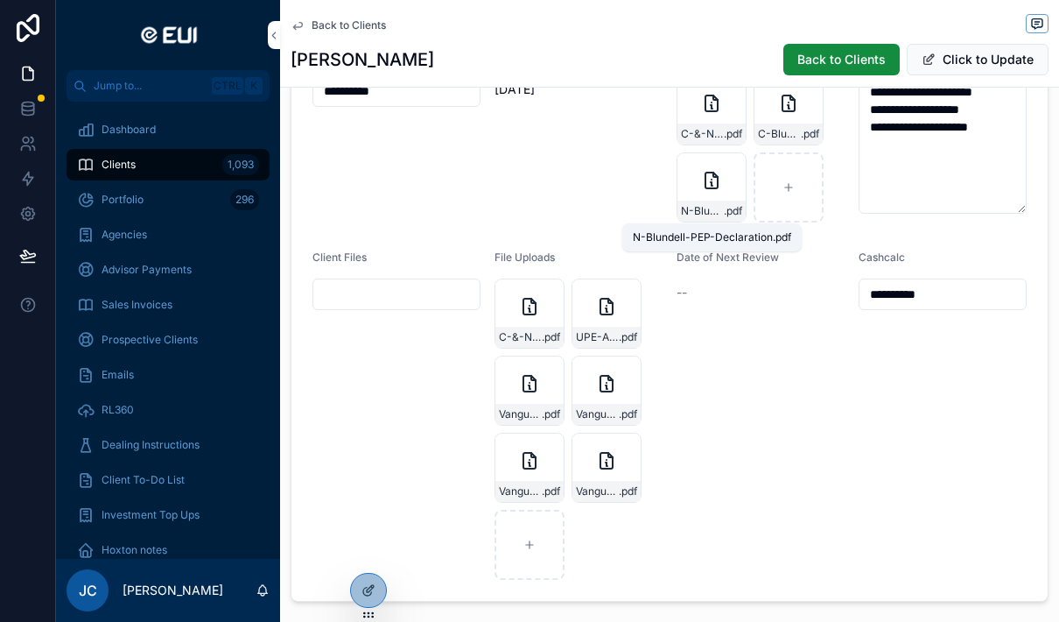
scroll to position [1104, 0]
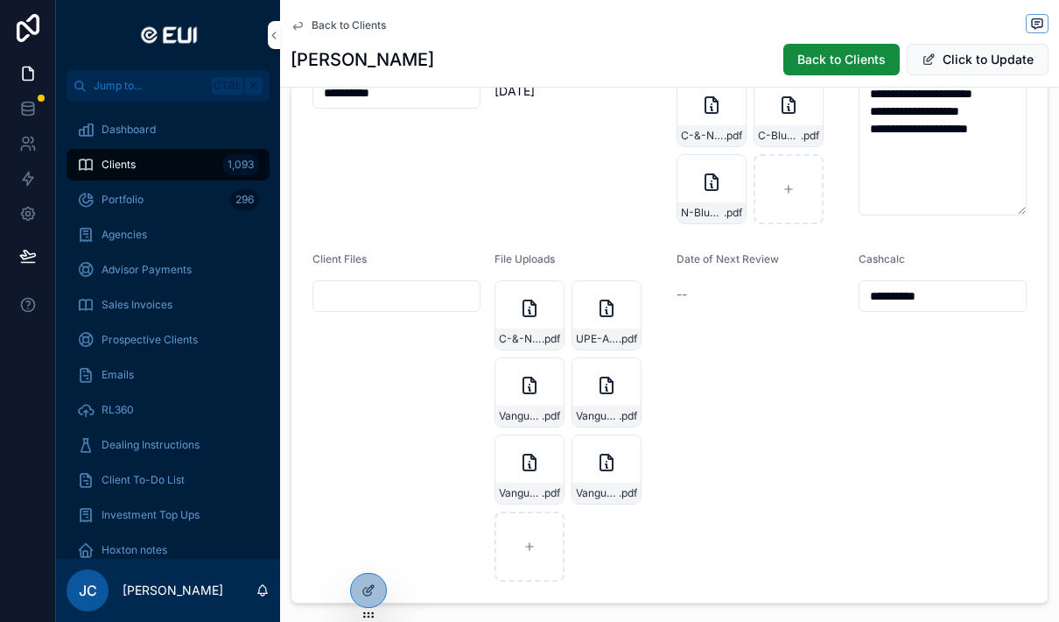
click at [635, 315] on div "UPE-Apex_France_LA_Key_Information_Document_EN_1124 .pdf" at bounding box center [607, 315] width 70 height 70
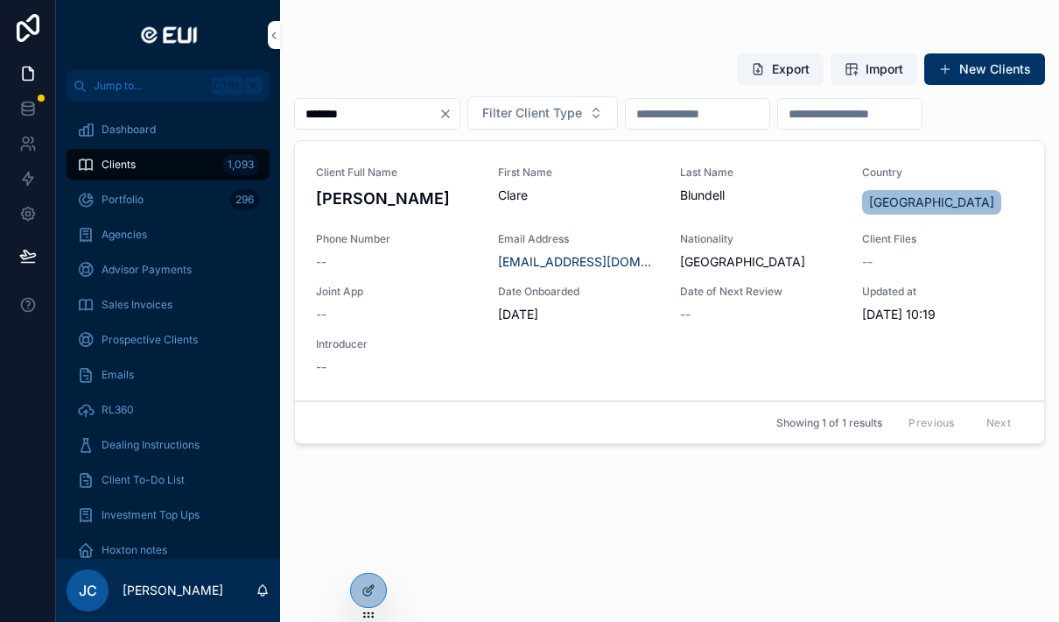
click at [686, 367] on div "Client Full Name [PERSON_NAME] First Name [PERSON_NAME] Last Name [PERSON_NAME]…" at bounding box center [669, 270] width 707 height 210
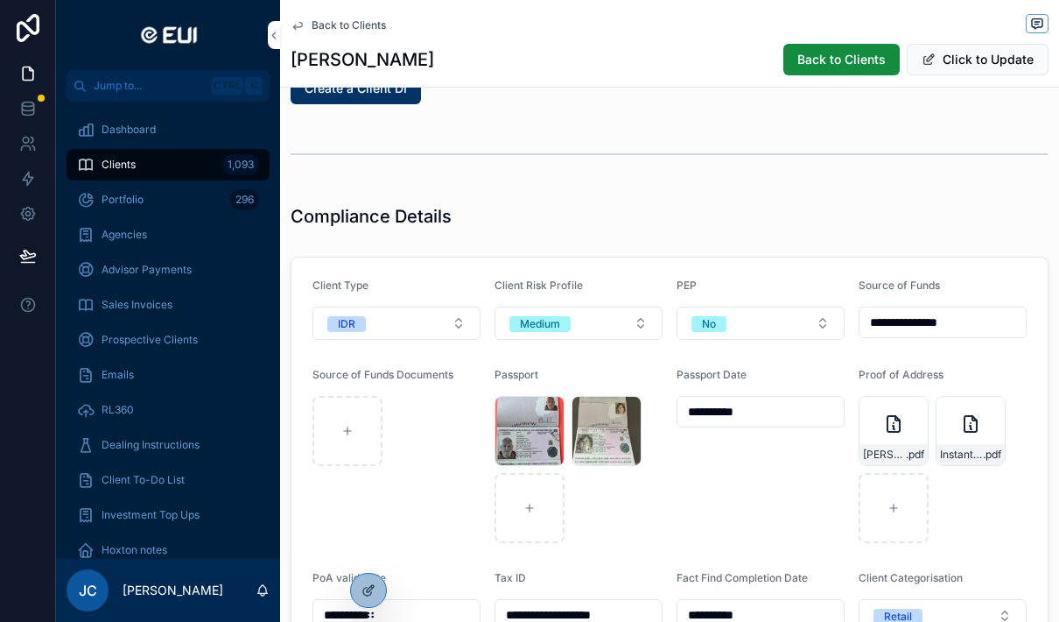
scroll to position [1713, 0]
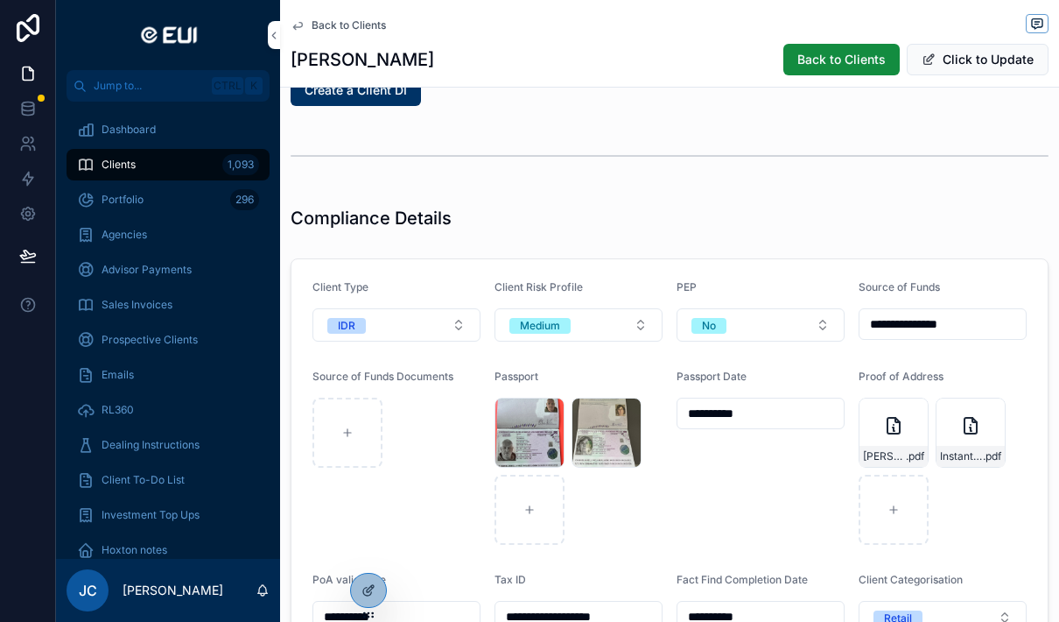
click at [979, 60] on button "Click to Update" at bounding box center [978, 60] width 142 height 32
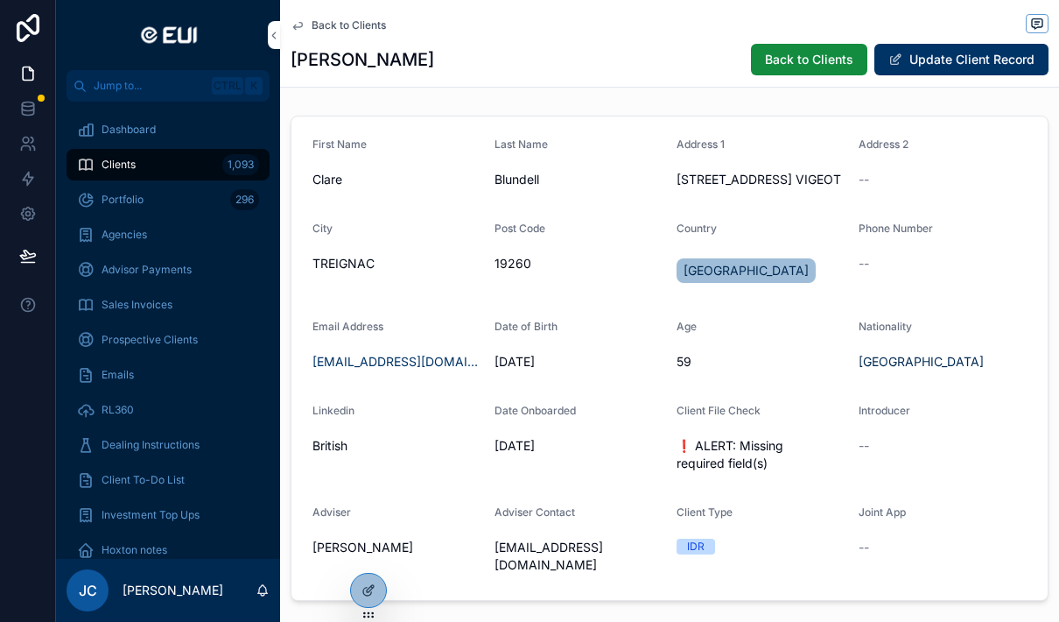
scroll to position [0, 0]
click at [957, 53] on button "Update Client Record" at bounding box center [962, 60] width 174 height 32
